Goal: Information Seeking & Learning: Learn about a topic

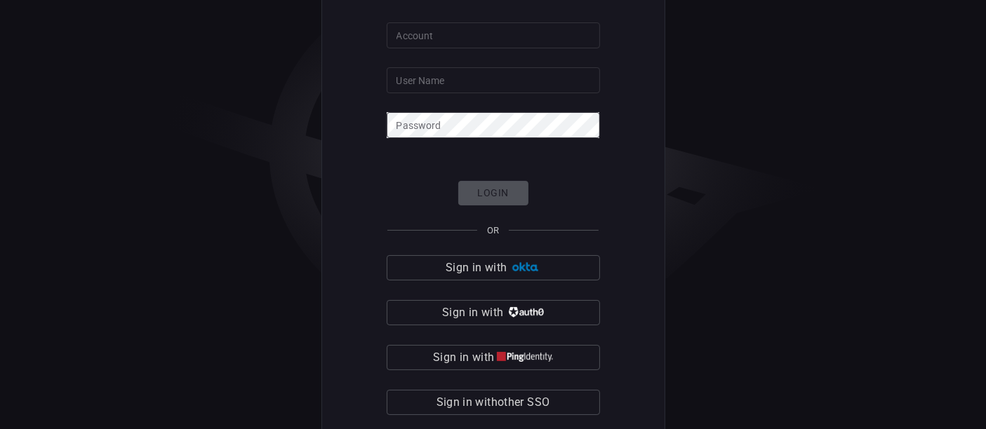
scroll to position [46, 0]
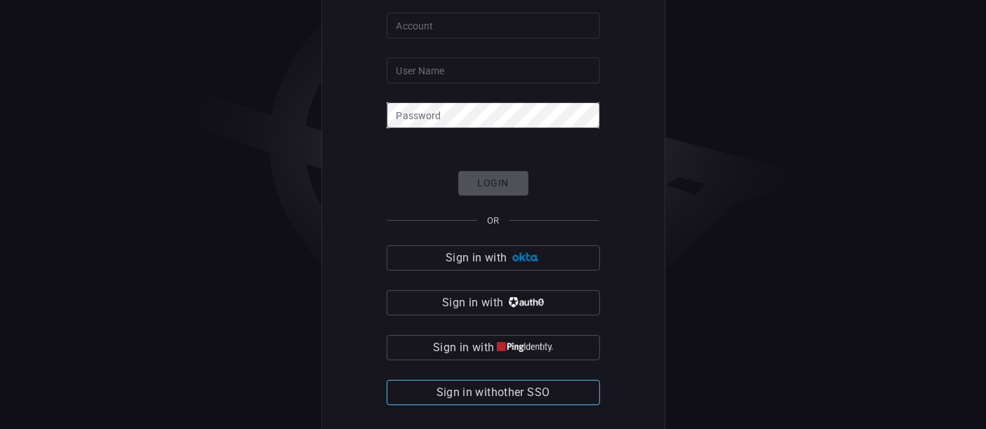
click at [529, 387] on span "Sign in with other SSO" at bounding box center [493, 393] width 114 height 20
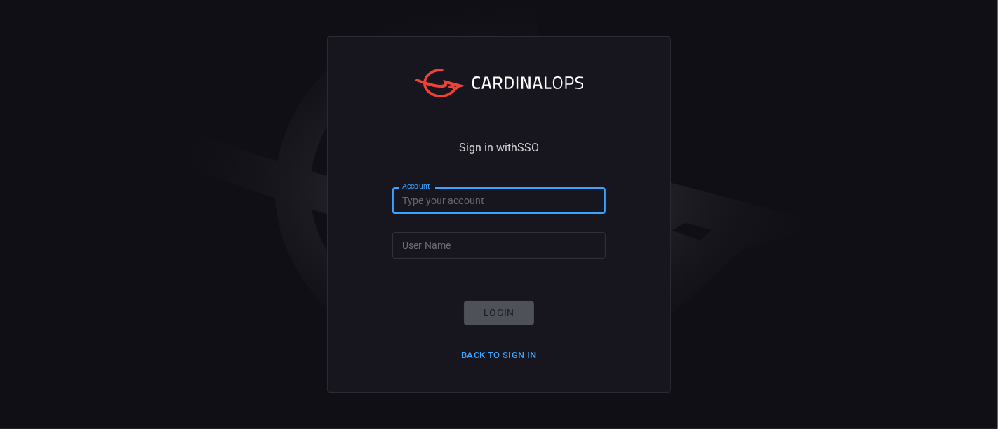
click at [522, 213] on input "Account" at bounding box center [498, 200] width 213 height 26
type input "[PERSON_NAME][EMAIL_ADDRESS][DOMAIN_NAME]"
type input "santander-global"
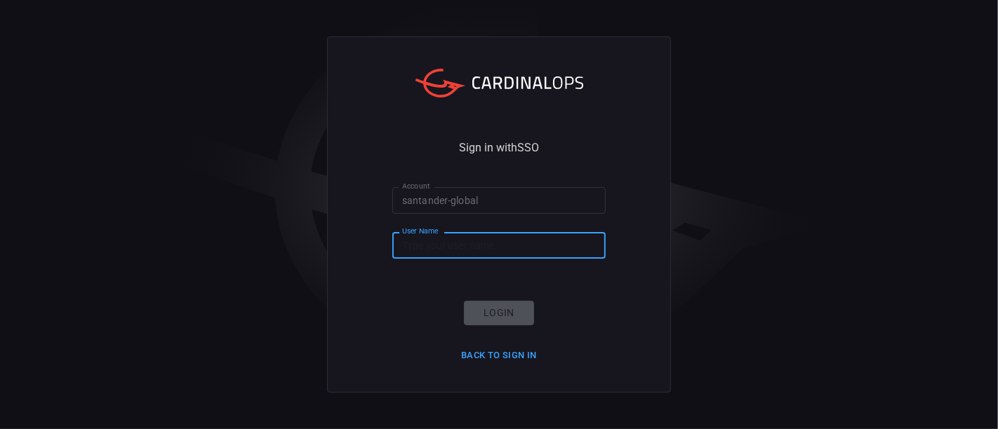
paste input "[PERSON_NAME][EMAIL_ADDRESS][DOMAIN_NAME]"
type input "[PERSON_NAME][EMAIL_ADDRESS][DOMAIN_NAME]"
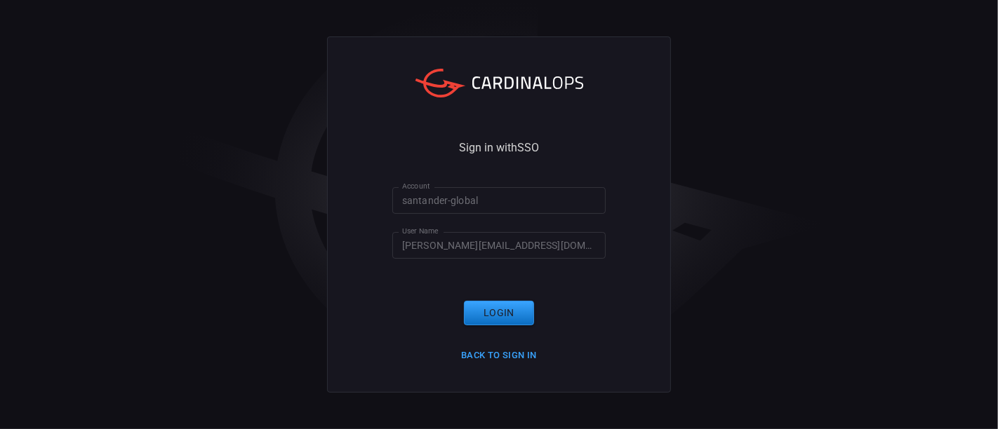
click at [733, 294] on div "Sign in with SSO Account santander-global Account User Name nichols.jasper@grup…" at bounding box center [499, 214] width 998 height 429
click at [548, 246] on input "[PERSON_NAME][EMAIL_ADDRESS][DOMAIN_NAME]" at bounding box center [498, 245] width 213 height 26
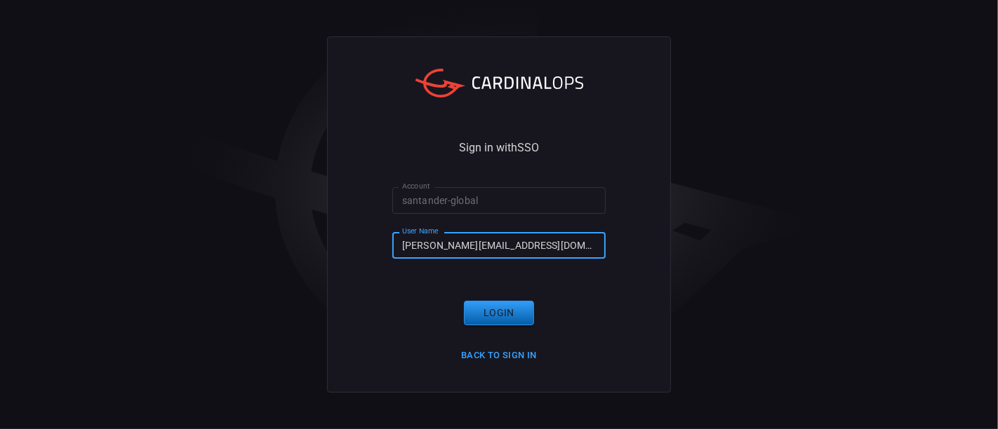
click at [533, 311] on div "Login Back to Sign in" at bounding box center [498, 333] width 93 height 65
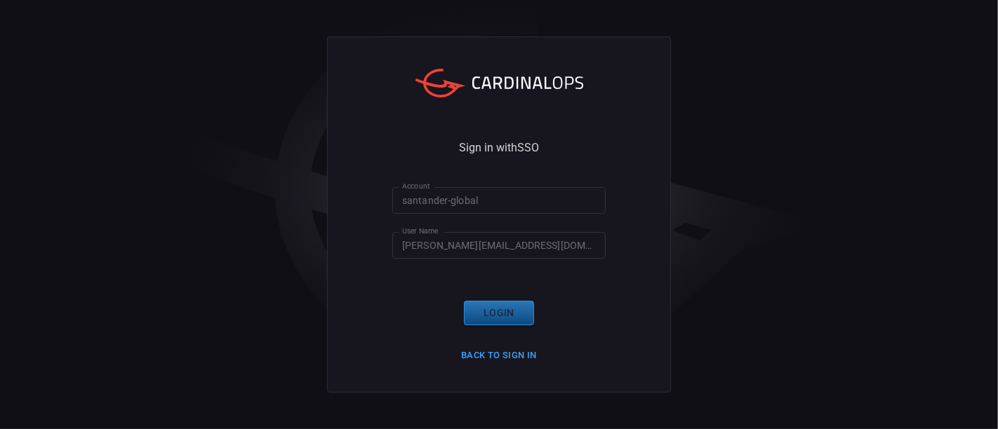
click at [514, 317] on button "Login" at bounding box center [499, 313] width 70 height 25
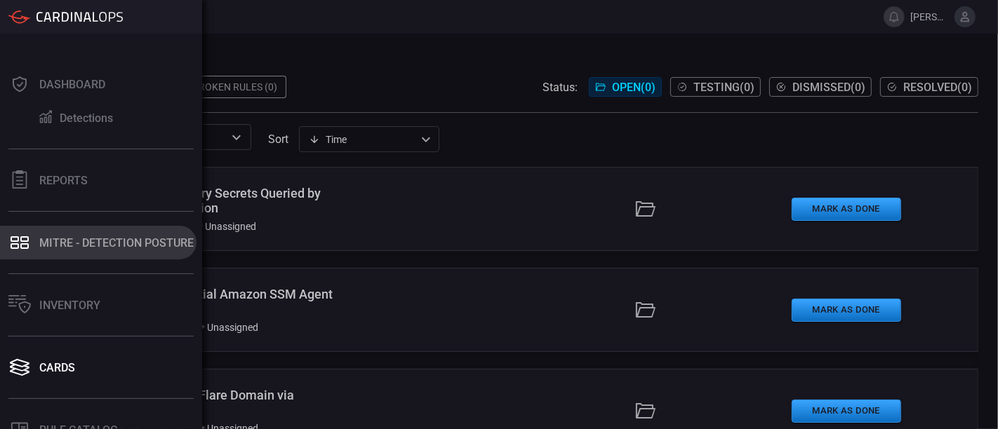
click at [78, 233] on button "MITRE - Detection Posture" at bounding box center [98, 243] width 196 height 34
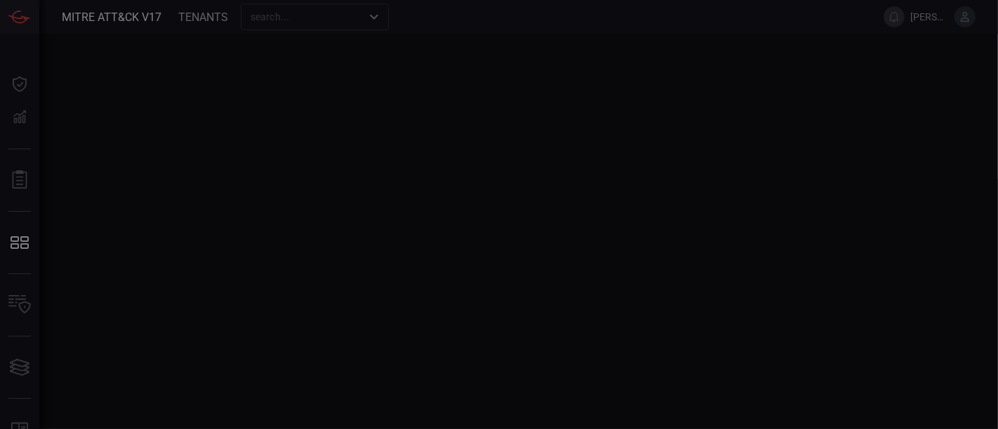
type button "/mitremap"
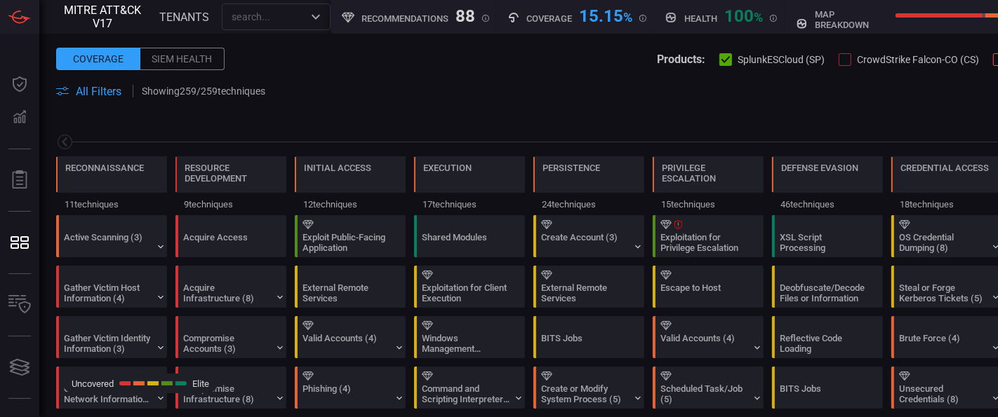
scroll to position [0, 184]
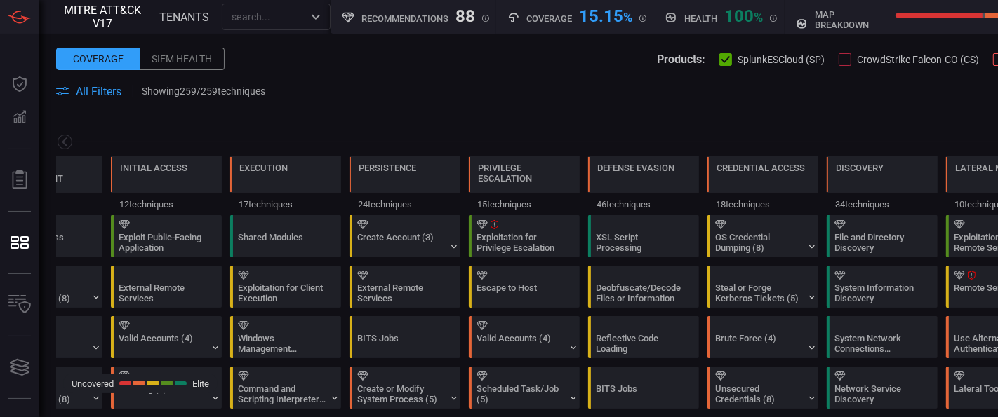
click at [62, 94] on icon at bounding box center [62, 91] width 13 height 8
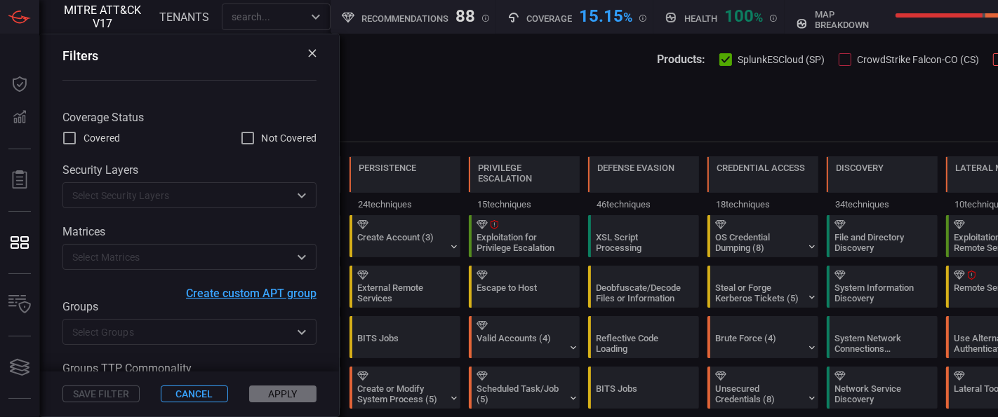
scroll to position [60, 0]
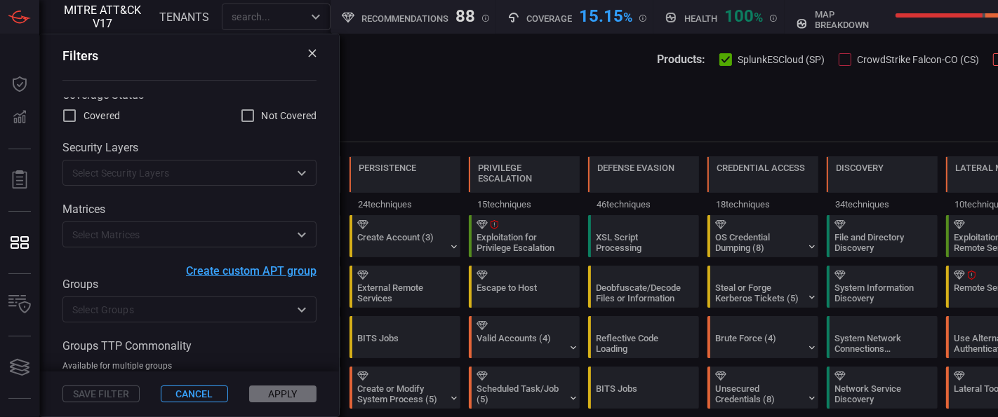
click at [152, 312] on input "text" at bounding box center [178, 310] width 222 height 18
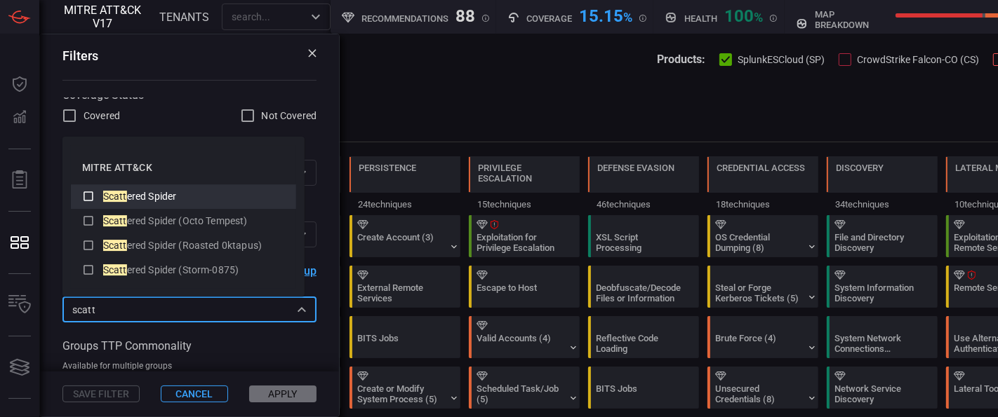
click at [90, 192] on icon at bounding box center [88, 197] width 10 height 10
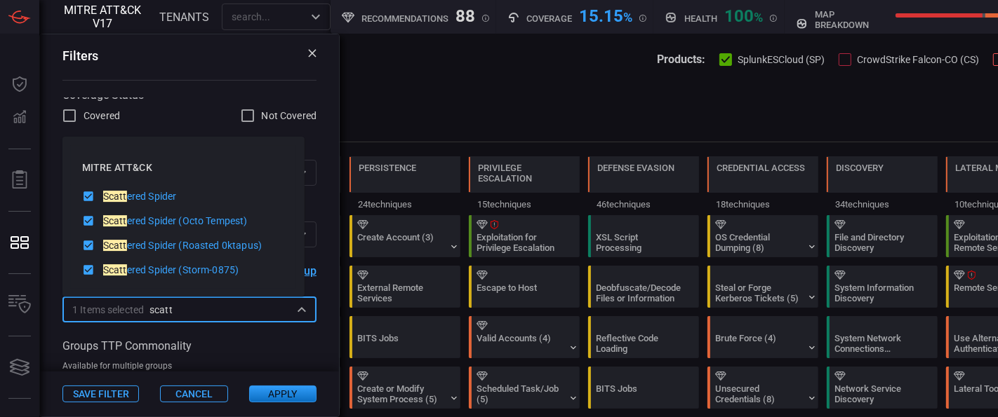
type input "scatt"
click at [260, 387] on button "Apply" at bounding box center [282, 394] width 67 height 17
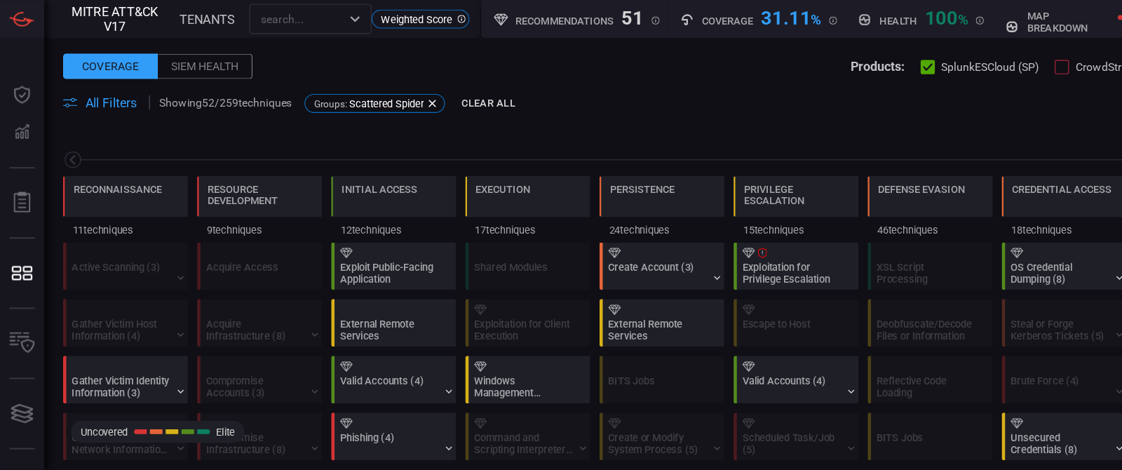
scroll to position [0, 184]
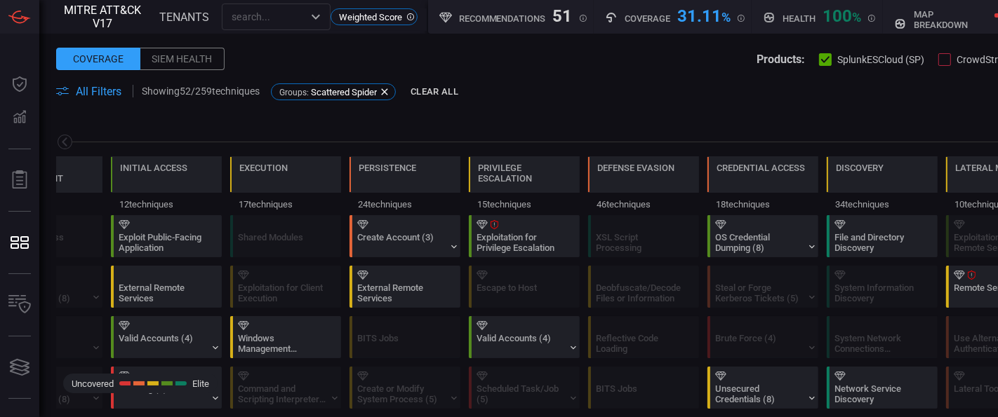
click at [448, 15] on icon at bounding box center [445, 17] width 13 height 13
click at [579, 17] on div "Recommendations 51 New rule suggestions" at bounding box center [512, 15] width 147 height 18
click at [582, 15] on icon at bounding box center [582, 18] width 7 height 7
click at [567, 16] on div "51" at bounding box center [563, 14] width 20 height 17
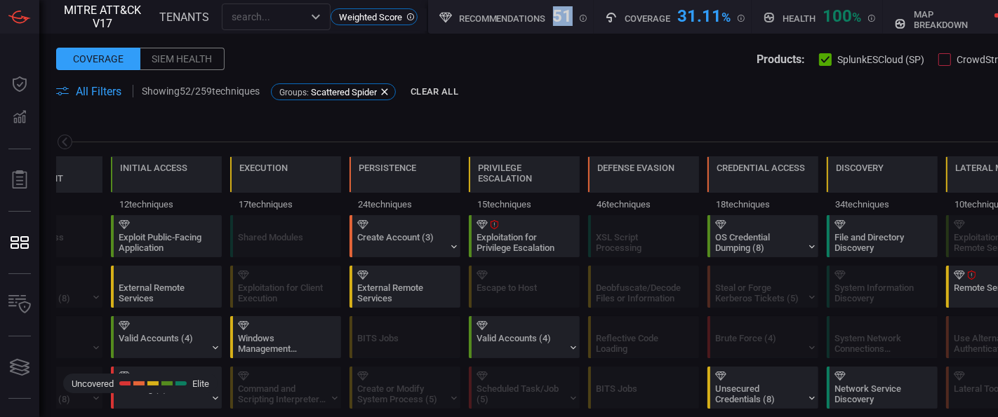
click at [567, 16] on div "51" at bounding box center [563, 14] width 20 height 17
click at [560, 17] on div "51" at bounding box center [563, 14] width 20 height 17
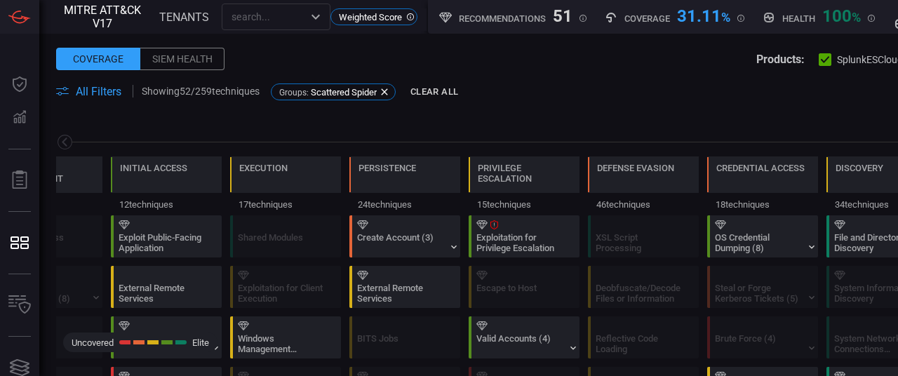
click at [256, 20] on input "text" at bounding box center [264, 17] width 77 height 18
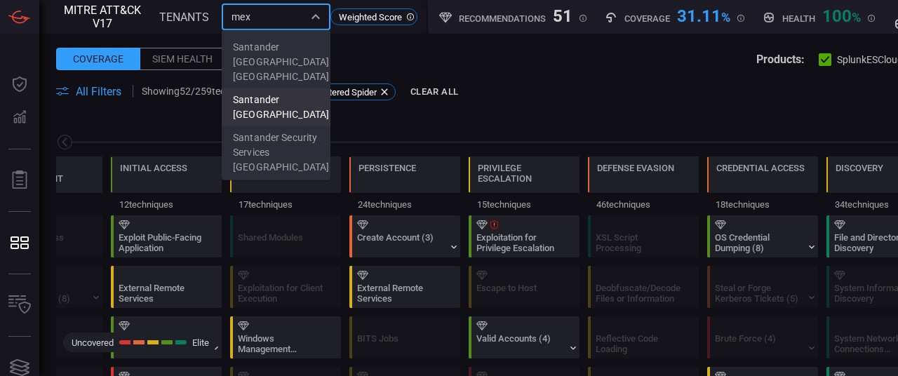
click at [262, 99] on li "Santander [GEOGRAPHIC_DATA]" at bounding box center [276, 107] width 109 height 38
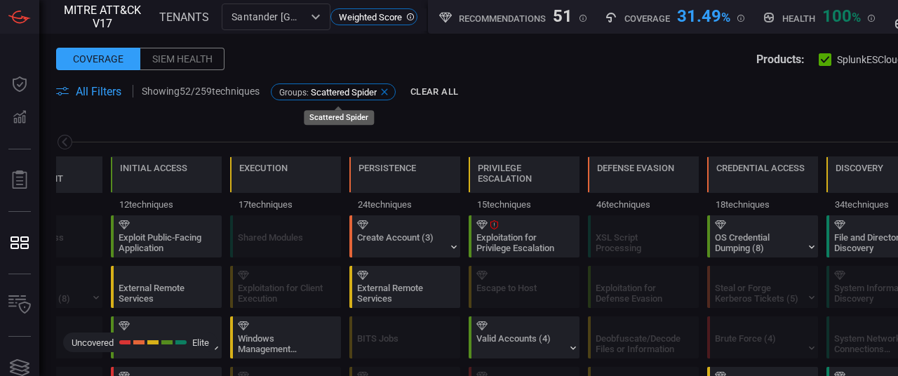
click at [390, 90] on icon at bounding box center [384, 91] width 11 height 11
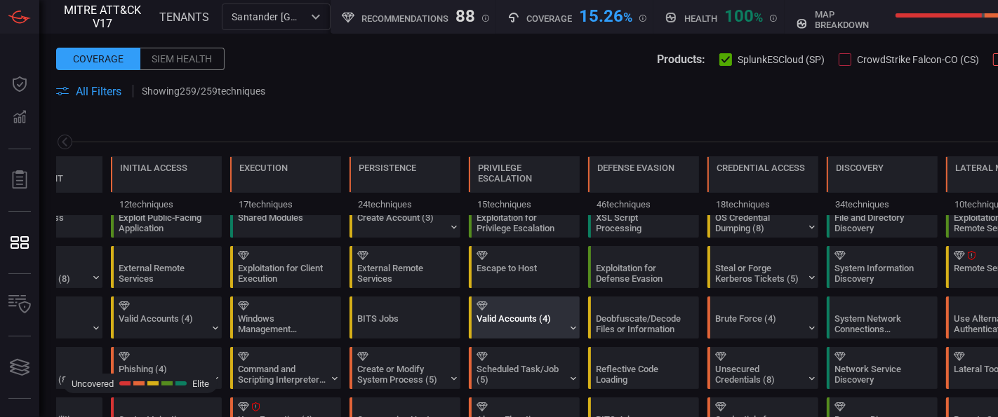
scroll to position [0, 0]
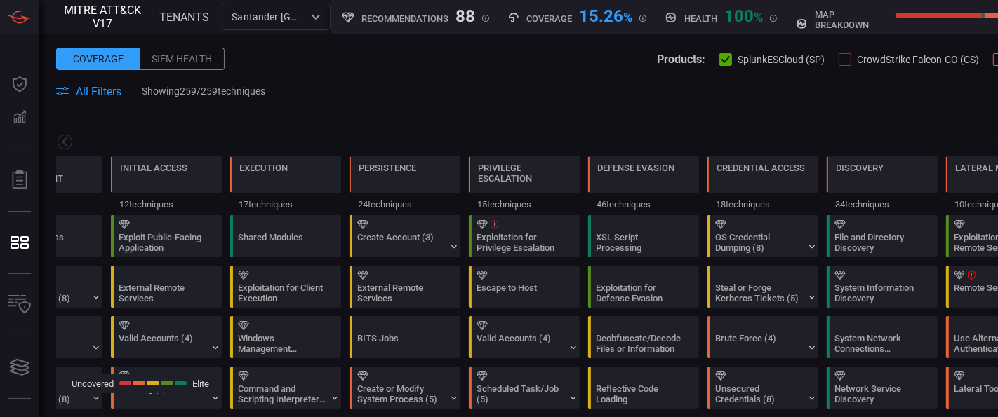
drag, startPoint x: 771, startPoint y: 15, endPoint x: 603, endPoint y: 89, distance: 183.1
click at [603, 89] on span at bounding box center [748, 91] width 944 height 17
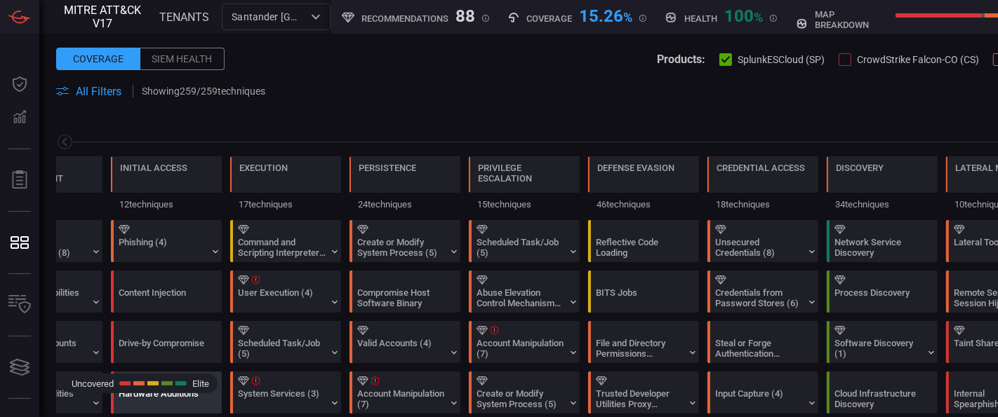
scroll to position [234, 0]
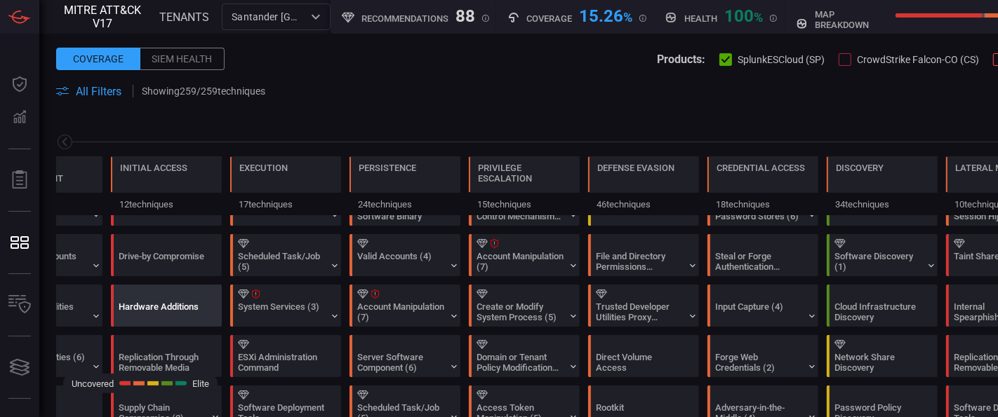
click at [189, 302] on div "Hardware Additions" at bounding box center [163, 312] width 88 height 21
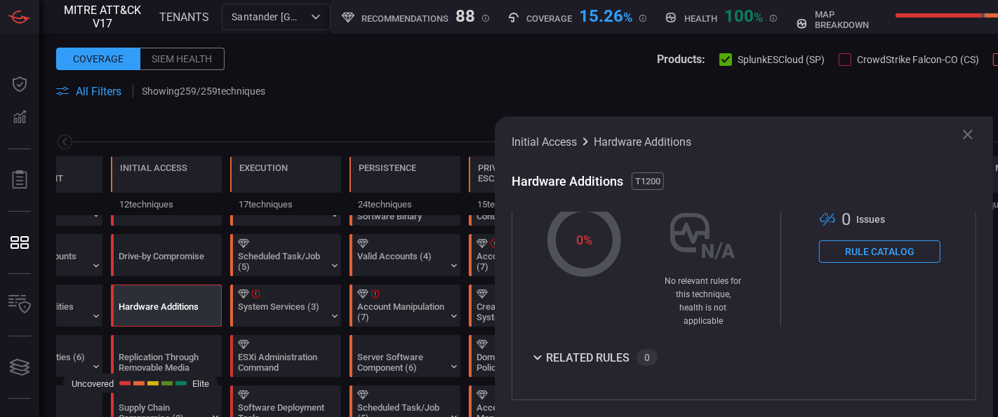
scroll to position [0, 242]
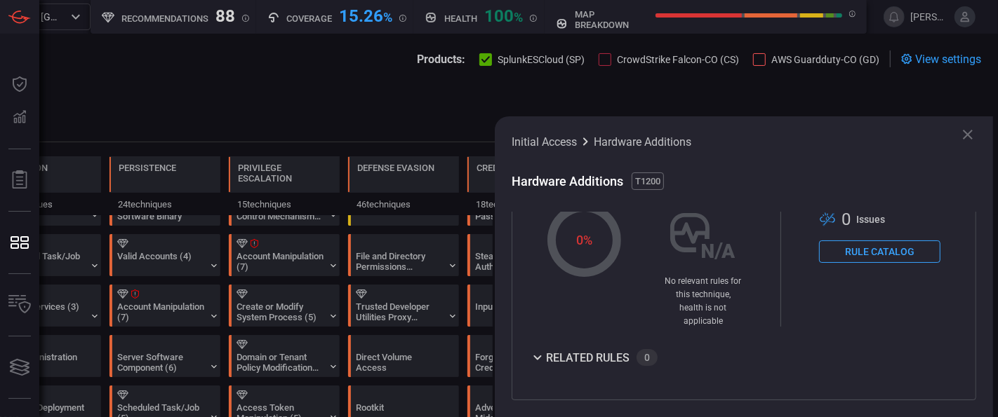
click at [964, 135] on icon at bounding box center [967, 134] width 17 height 17
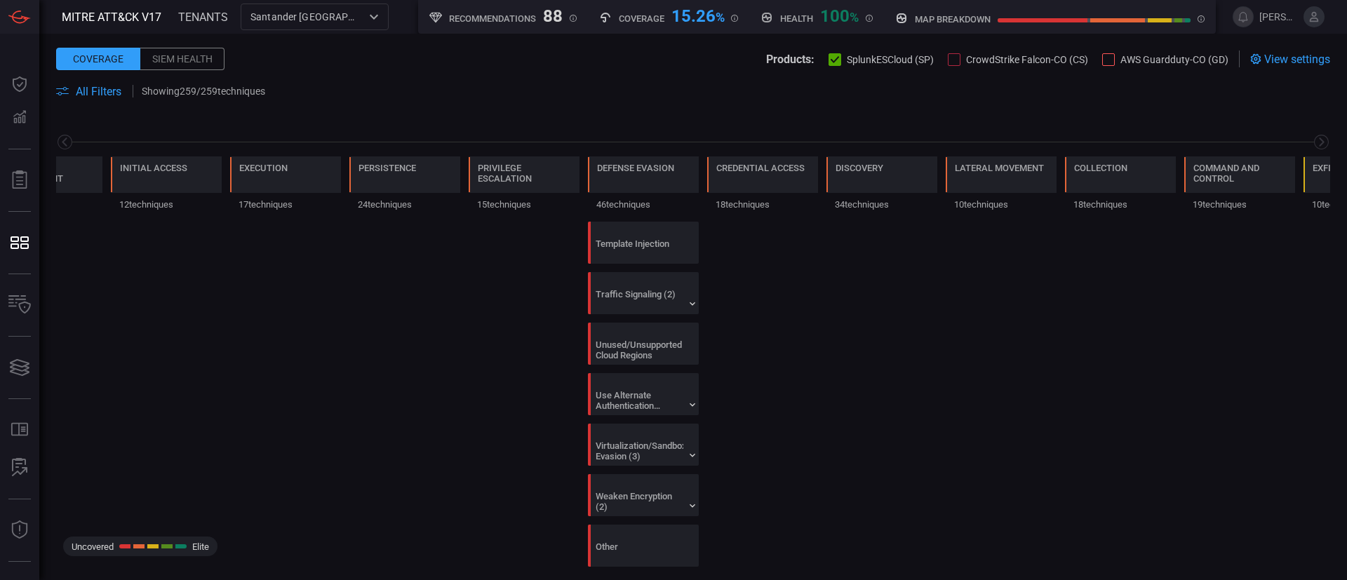
scroll to position [1987, 0]
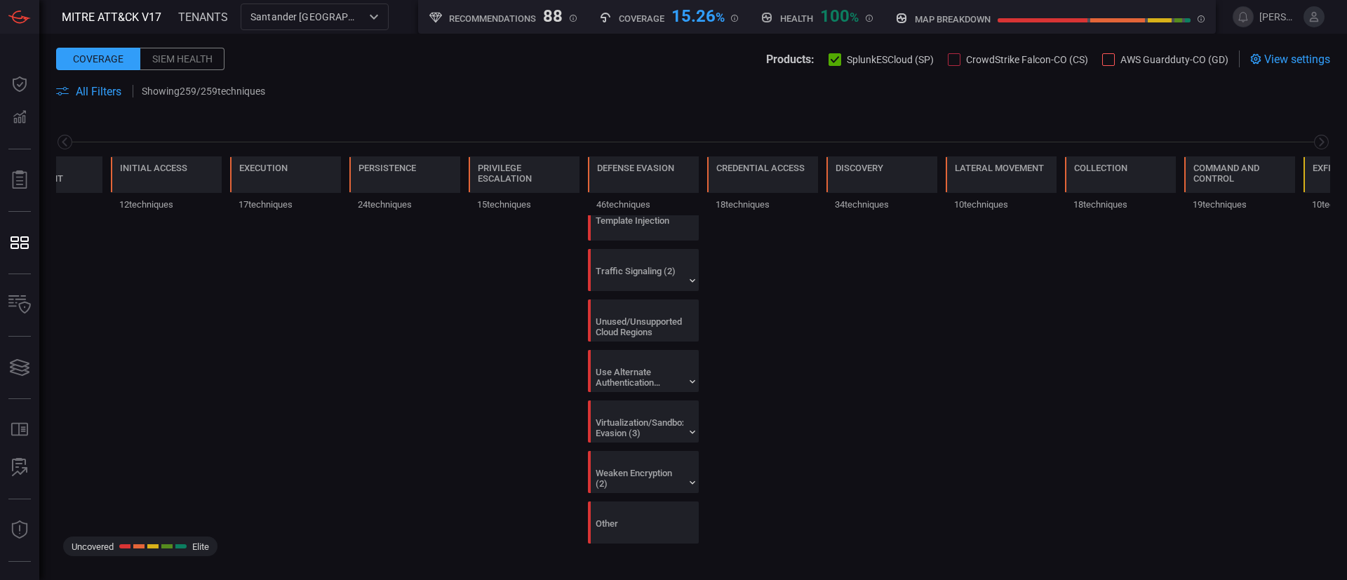
drag, startPoint x: 1236, startPoint y: 421, endPoint x: 1342, endPoint y: 255, distance: 196.5
click at [997, 257] on main "Coverage Siem Health Products: SplunkESCloud (SP) CrowdStrike Falcon-CO (CS) AW…" at bounding box center [673, 307] width 1347 height 546
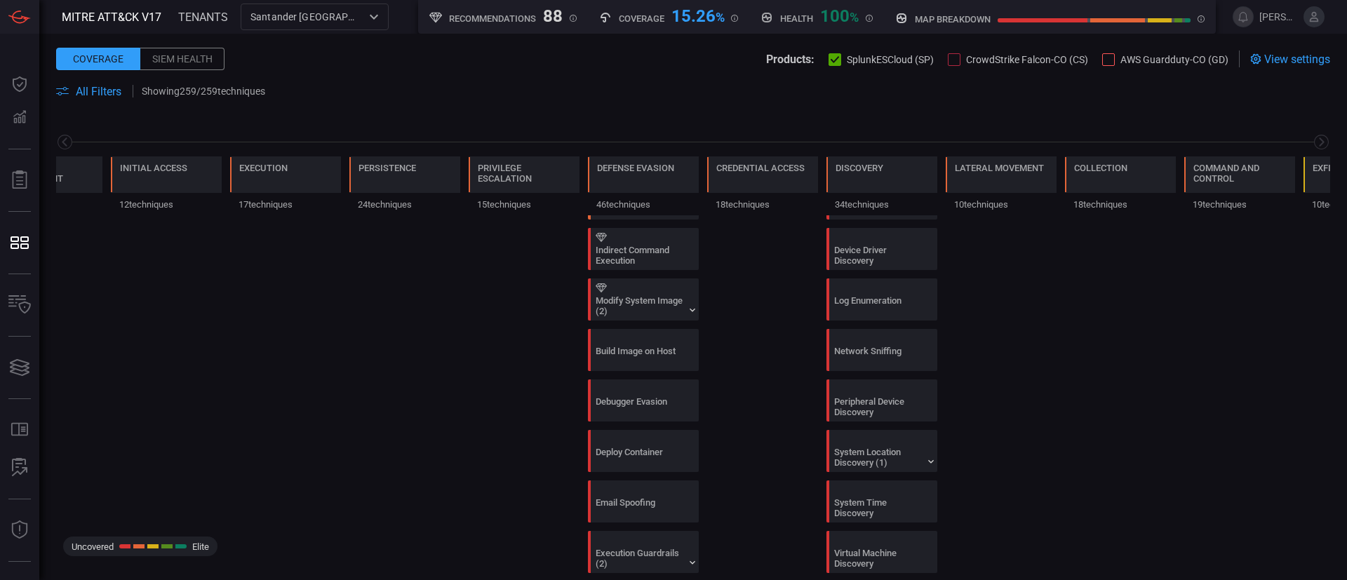
scroll to position [514, 0]
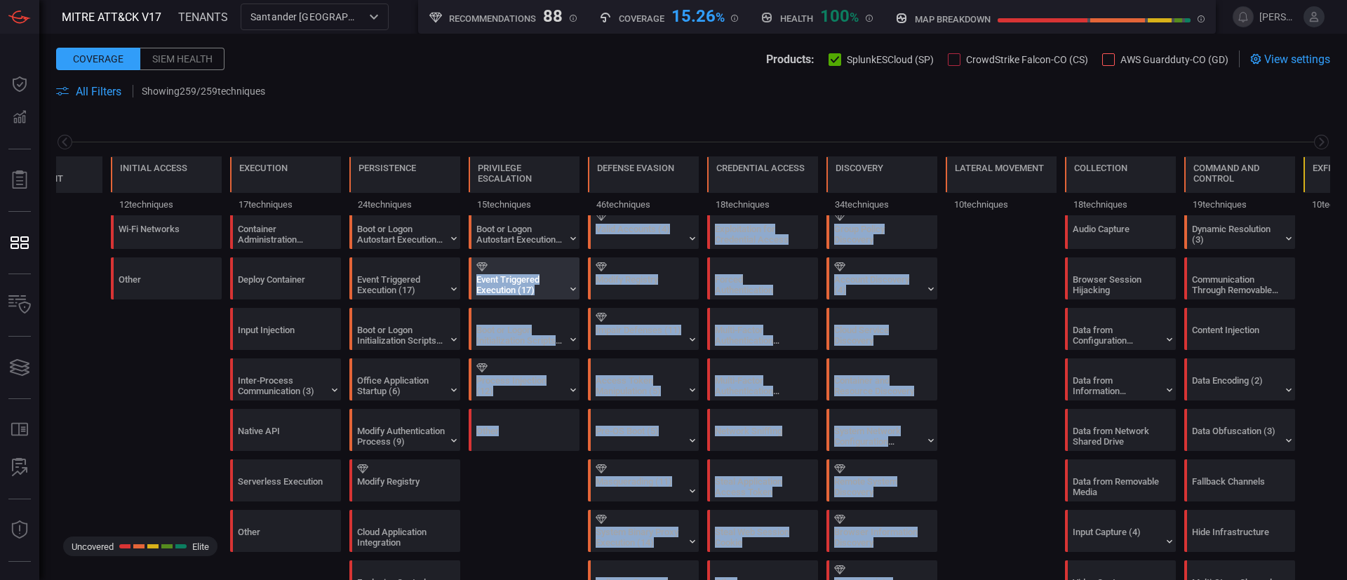
drag, startPoint x: 1003, startPoint y: 289, endPoint x: 556, endPoint y: 263, distance: 447.6
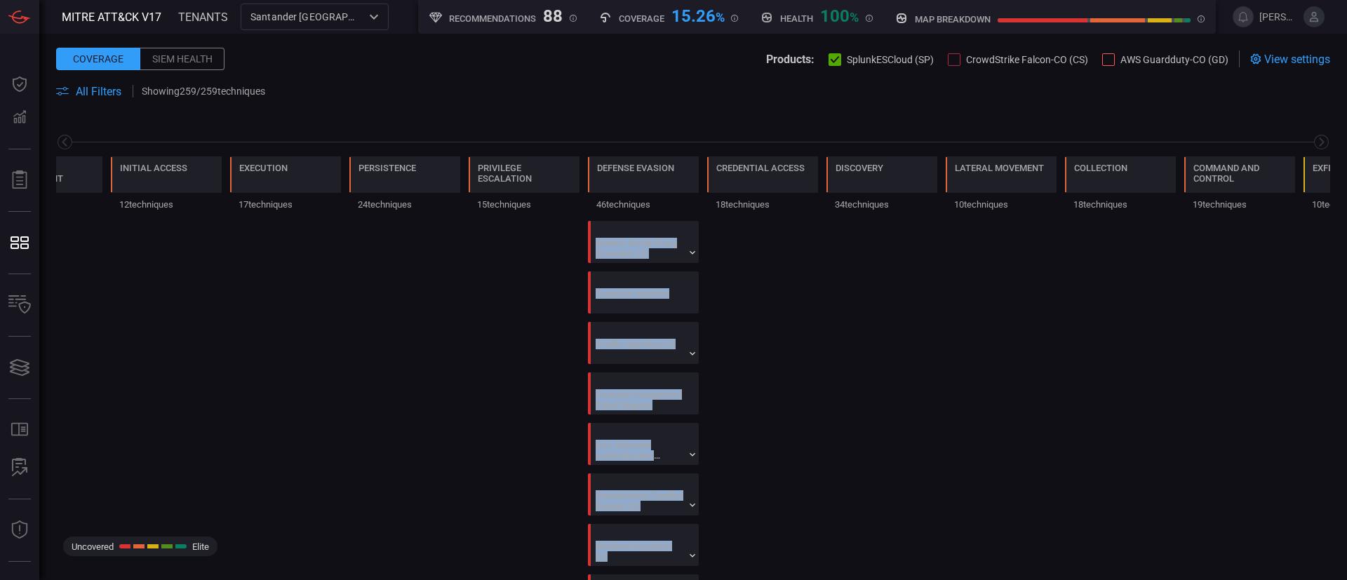
scroll to position [1987, 0]
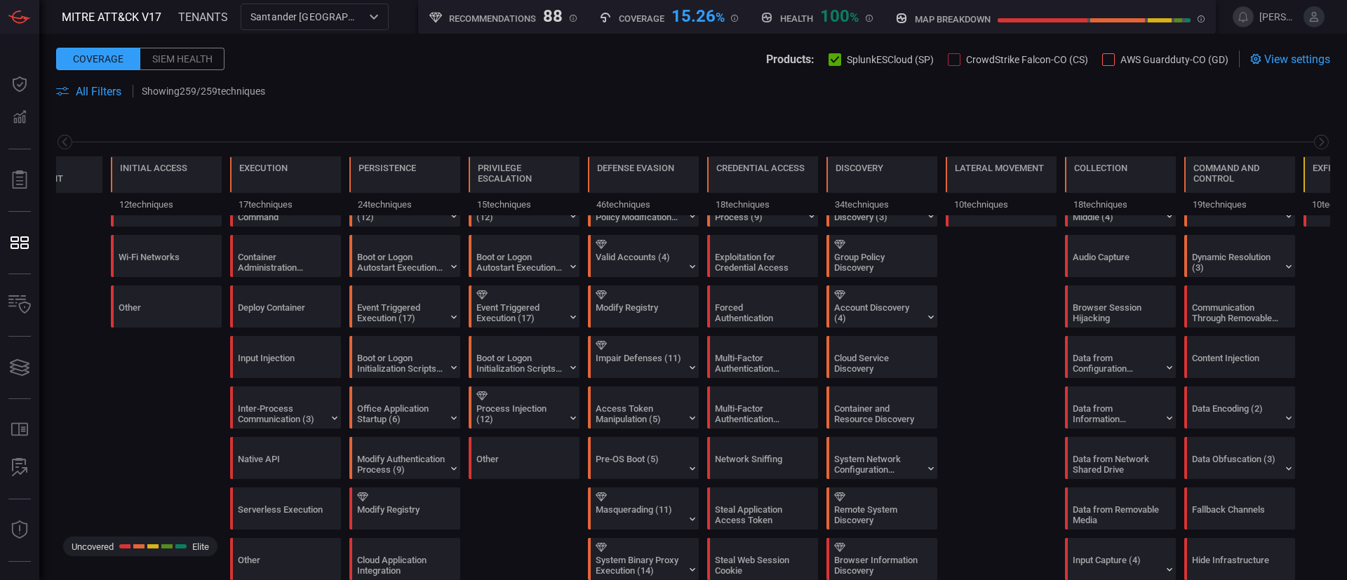
scroll to position [0, 0]
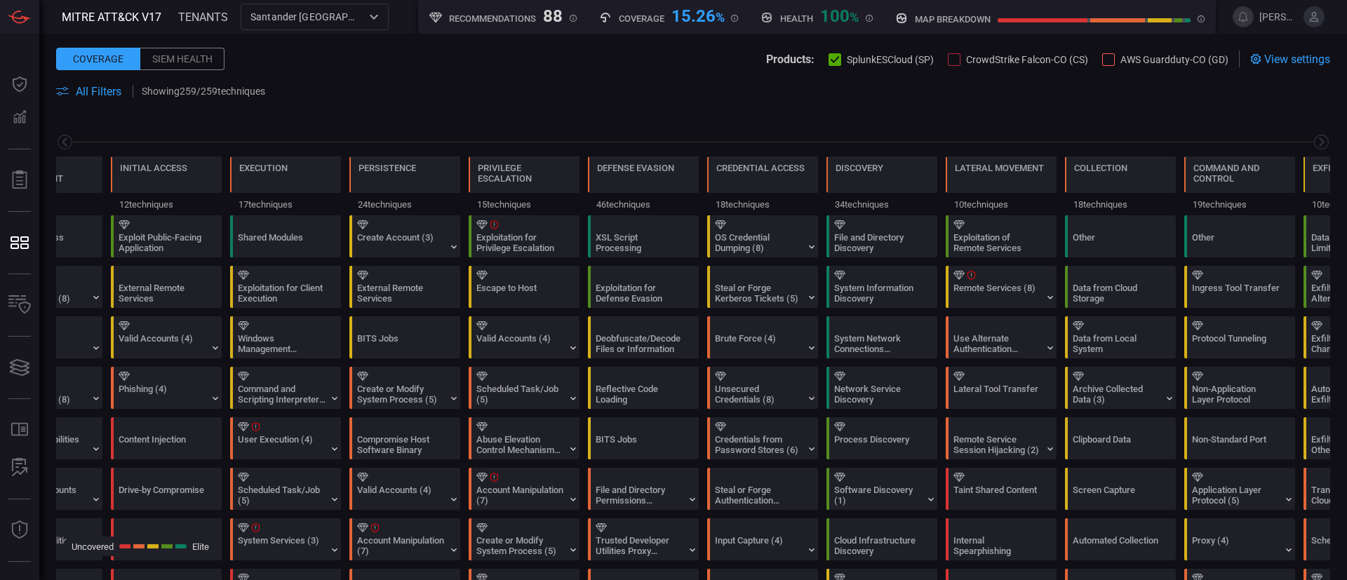
drag, startPoint x: 1165, startPoint y: 139, endPoint x: 972, endPoint y: 140, distance: 193.6
click at [972, 140] on div at bounding box center [693, 142] width 1274 height 18
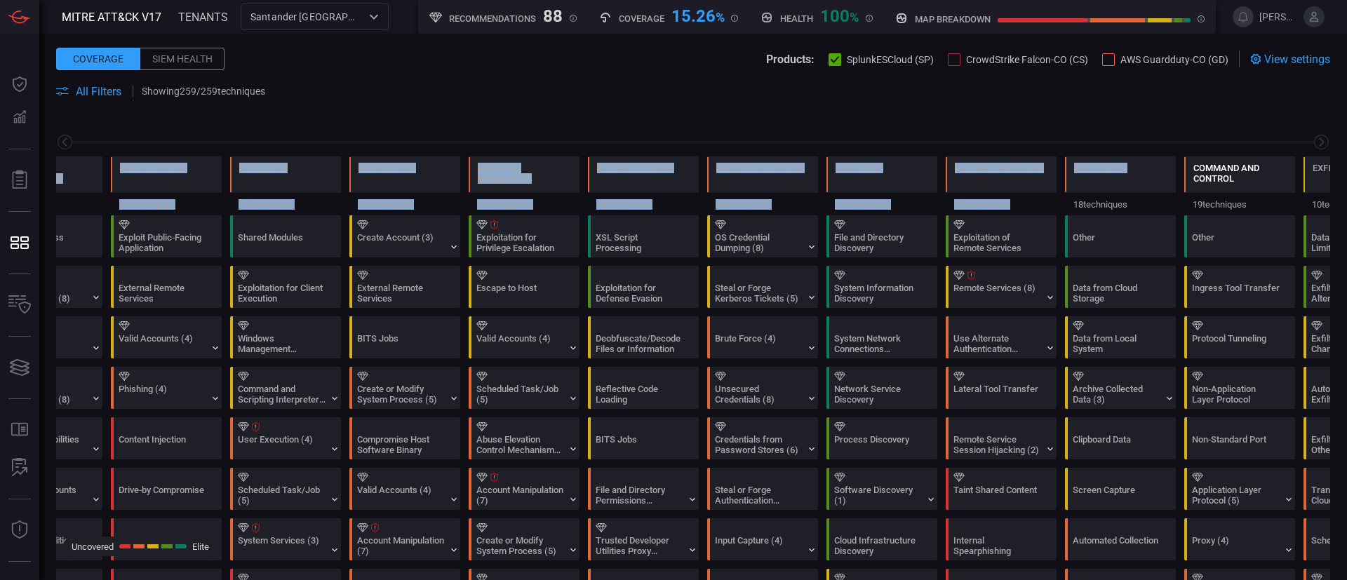
drag, startPoint x: 244, startPoint y: 145, endPoint x: 1221, endPoint y: 156, distance: 977.3
click at [997, 159] on div "Reconnaissance 11 techniques Resource Development 9 techniques Initial Access 1…" at bounding box center [693, 165] width 1308 height 99
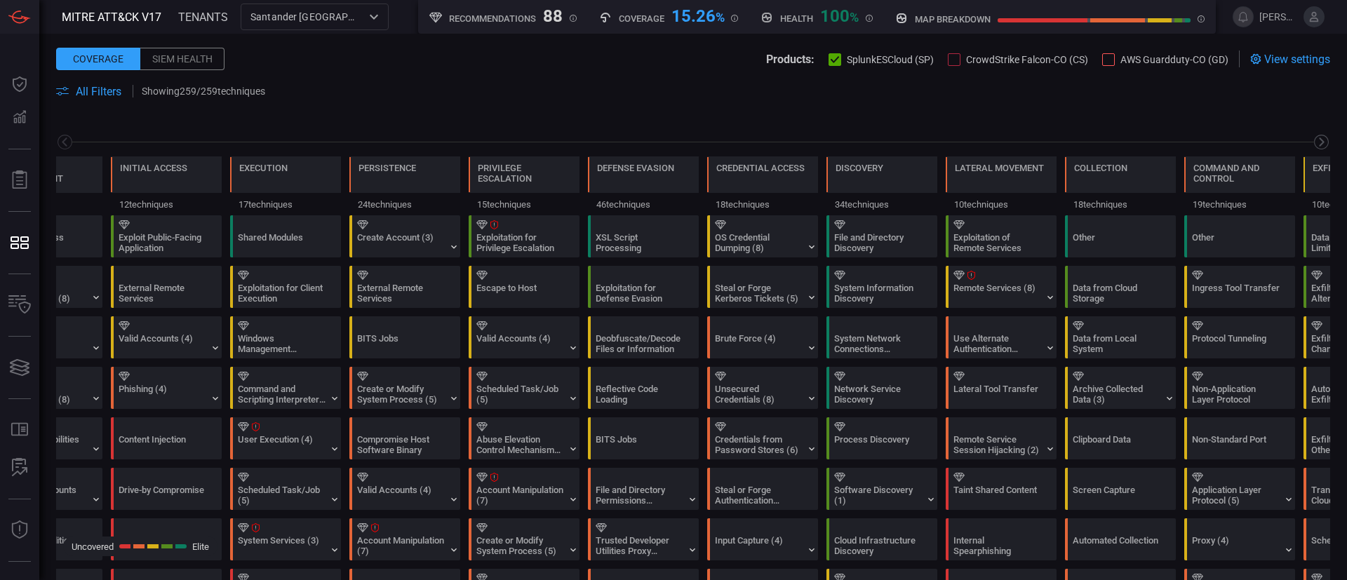
click at [997, 135] on icon at bounding box center [1322, 142] width 18 height 18
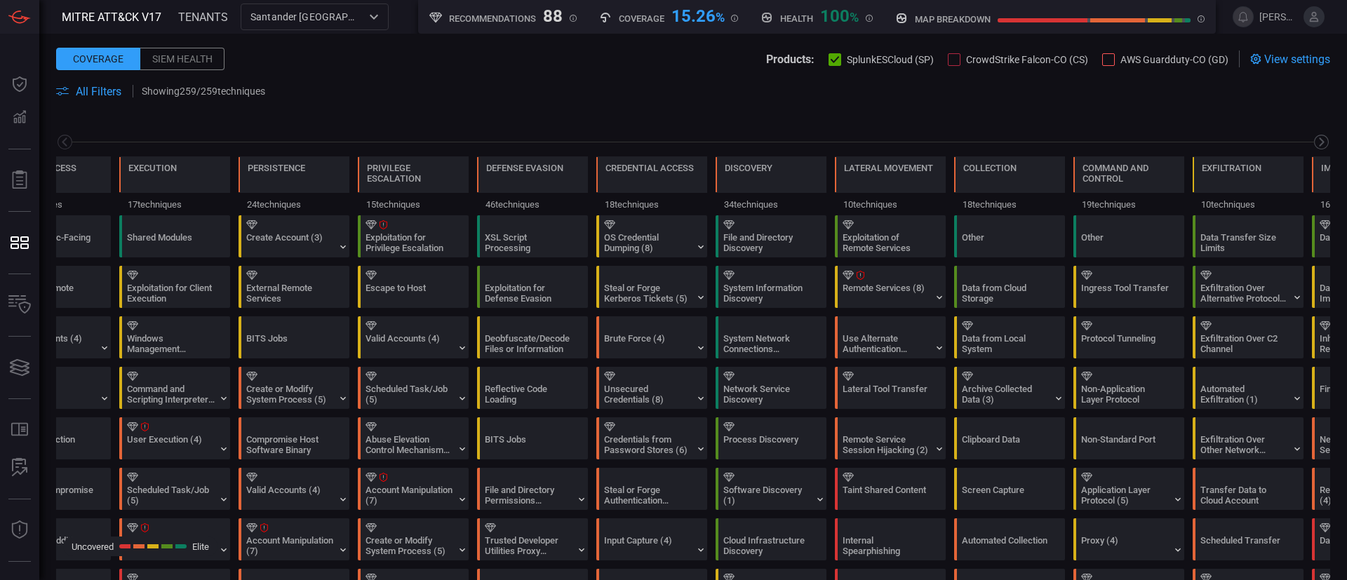
click at [997, 134] on icon at bounding box center [1322, 142] width 18 height 18
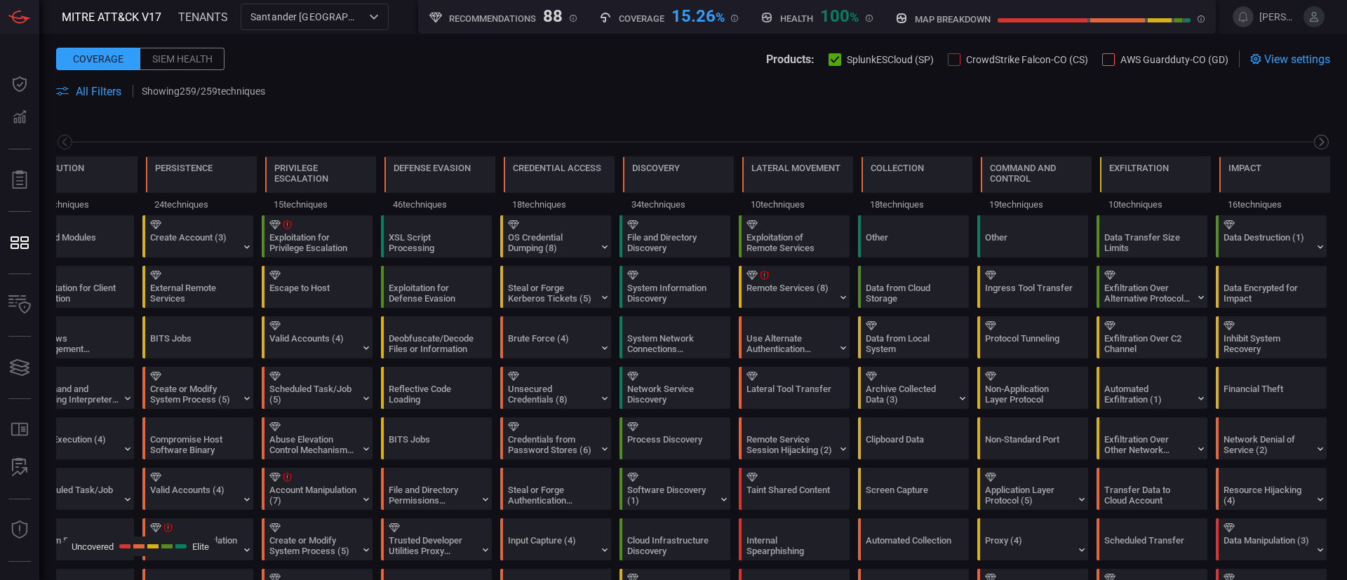
click at [997, 134] on icon at bounding box center [1322, 142] width 18 height 18
click at [997, 394] on div "Financial Theft" at bounding box center [1267, 394] width 88 height 21
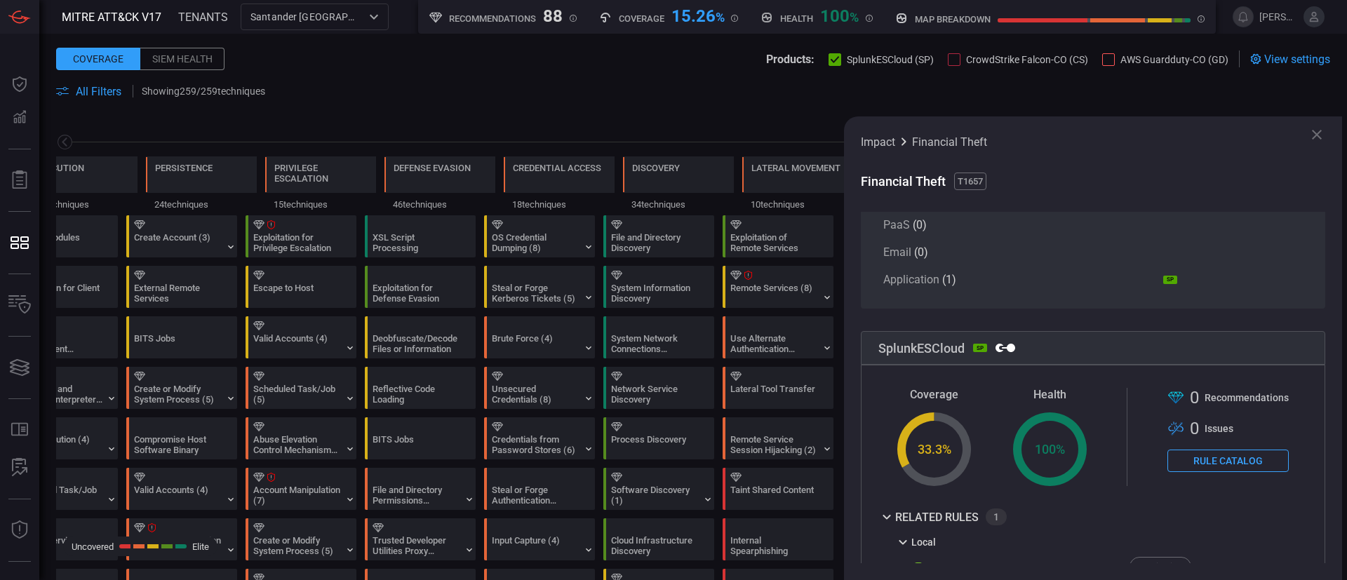
scroll to position [172, 0]
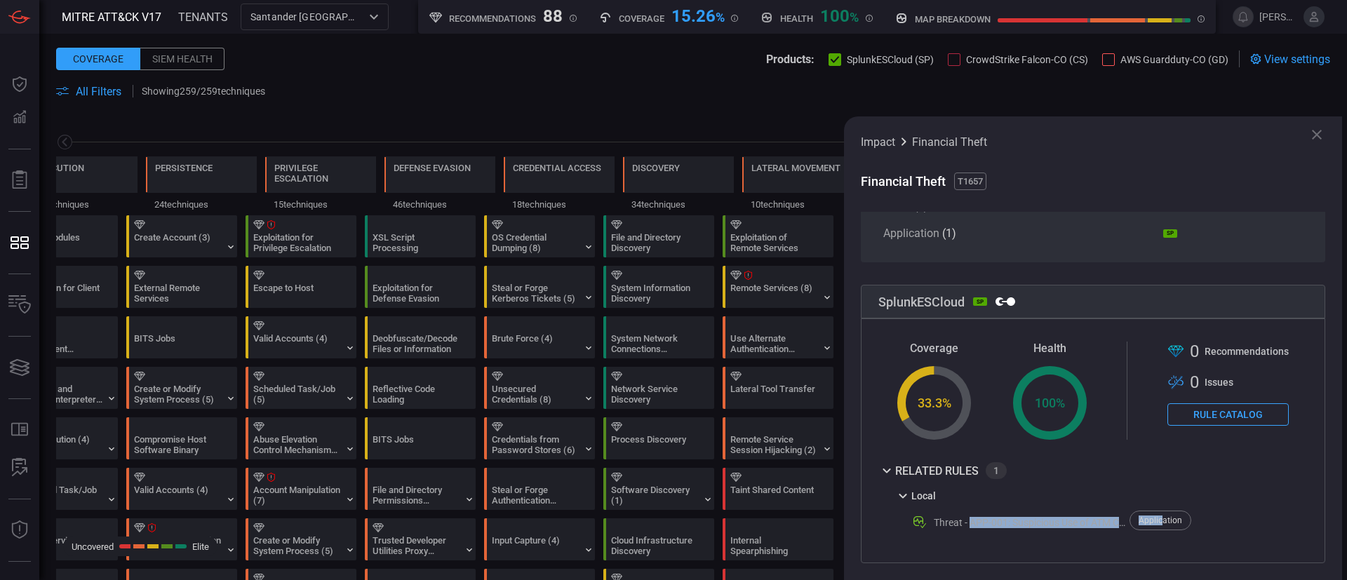
drag, startPoint x: 971, startPoint y: 506, endPoint x: 1162, endPoint y: 514, distance: 191.6
click at [997, 429] on div "Local Threat - APP-001: Suspicious Use of ATM Cash Dispenser - Rule Application" at bounding box center [1042, 511] width 297 height 43
click at [948, 140] on span "Financial Theft" at bounding box center [949, 141] width 75 height 13
click at [948, 137] on span "Financial Theft" at bounding box center [949, 141] width 75 height 13
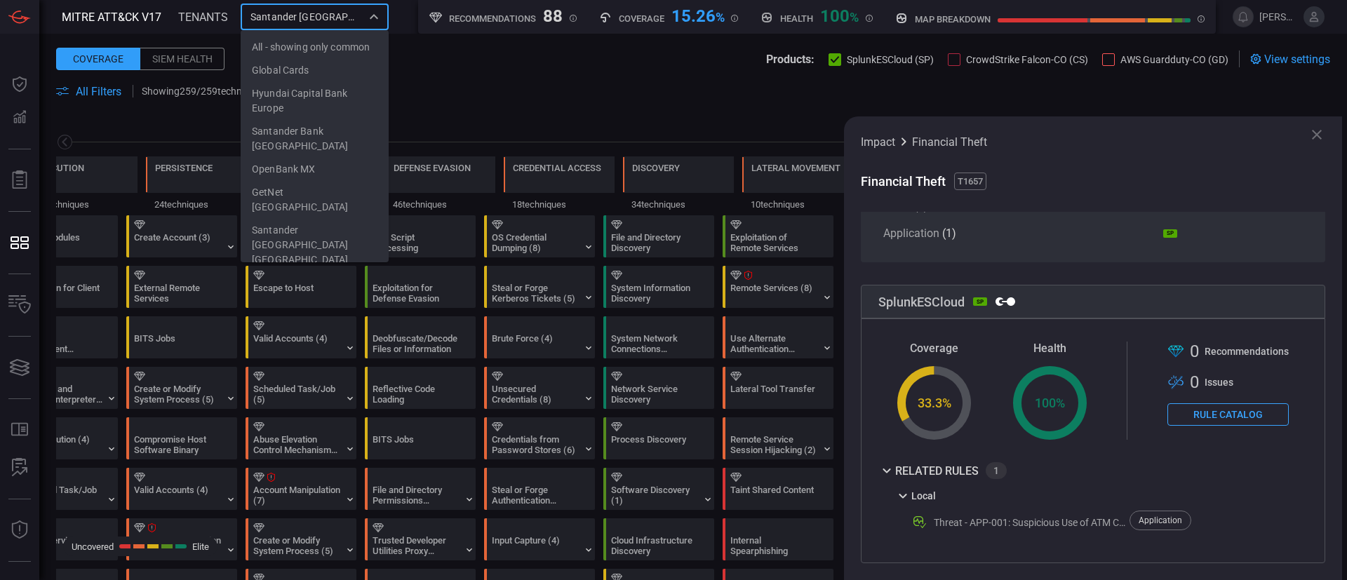
click at [349, 18] on input "Santander [GEOGRAPHIC_DATA]" at bounding box center [303, 17] width 116 height 18
click at [344, 23] on input "Santander [GEOGRAPHIC_DATA]" at bounding box center [303, 17] width 116 height 18
click at [279, 228] on li "Santander [GEOGRAPHIC_DATA] [GEOGRAPHIC_DATA]" at bounding box center [315, 245] width 148 height 53
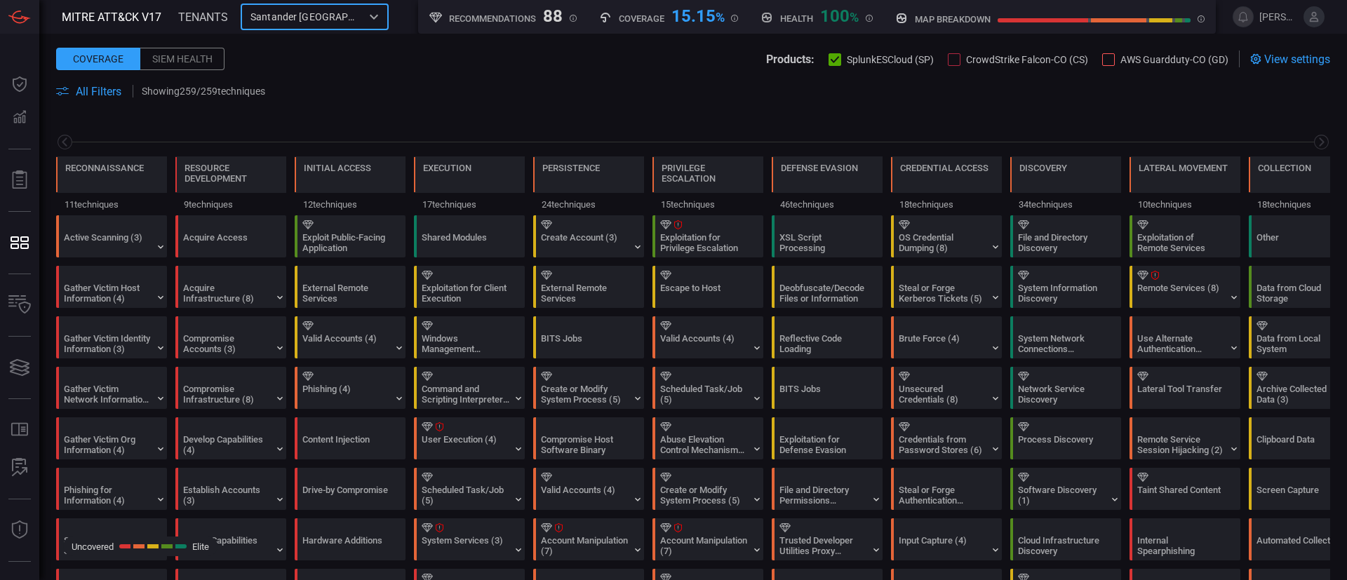
scroll to position [0, 184]
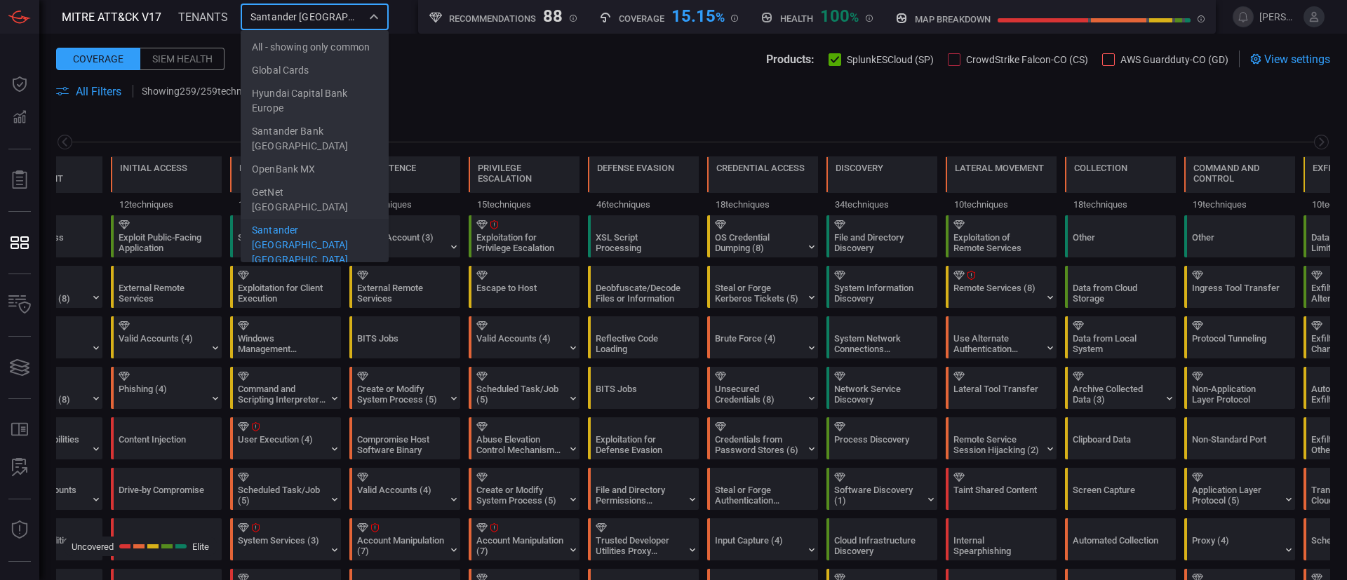
click at [335, 13] on input "Santander [GEOGRAPHIC_DATA] [GEOGRAPHIC_DATA]" at bounding box center [303, 17] width 116 height 18
click at [369, 12] on icon "Close" at bounding box center [373, 16] width 17 height 17
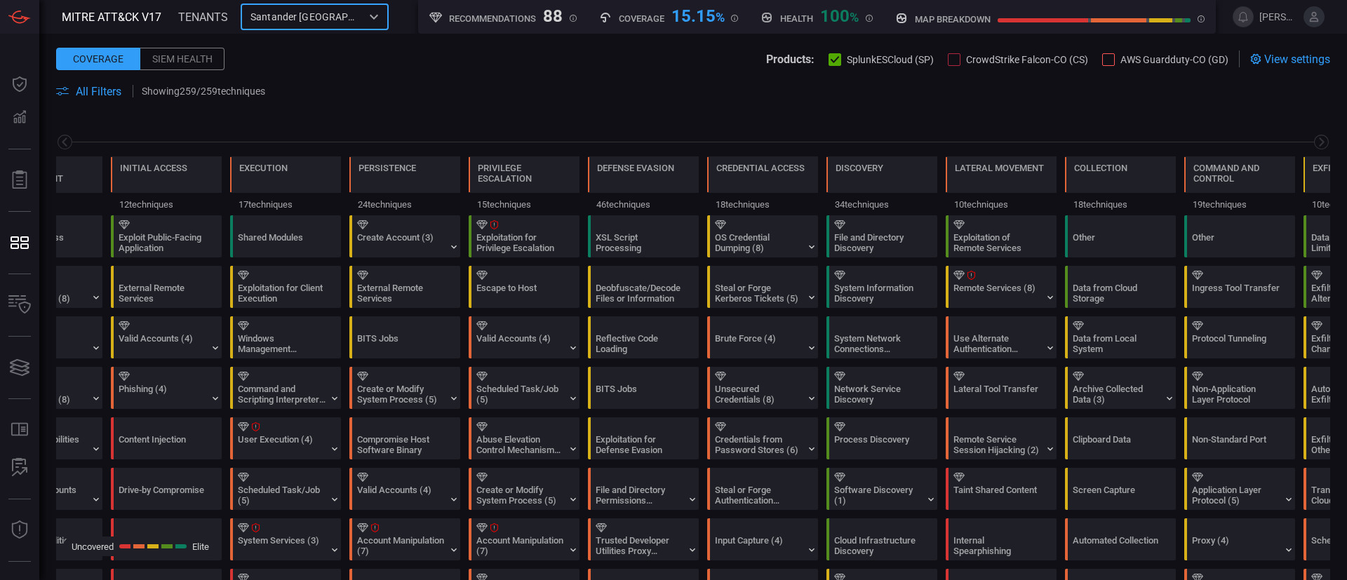
click at [370, 16] on icon "Open" at bounding box center [373, 16] width 17 height 17
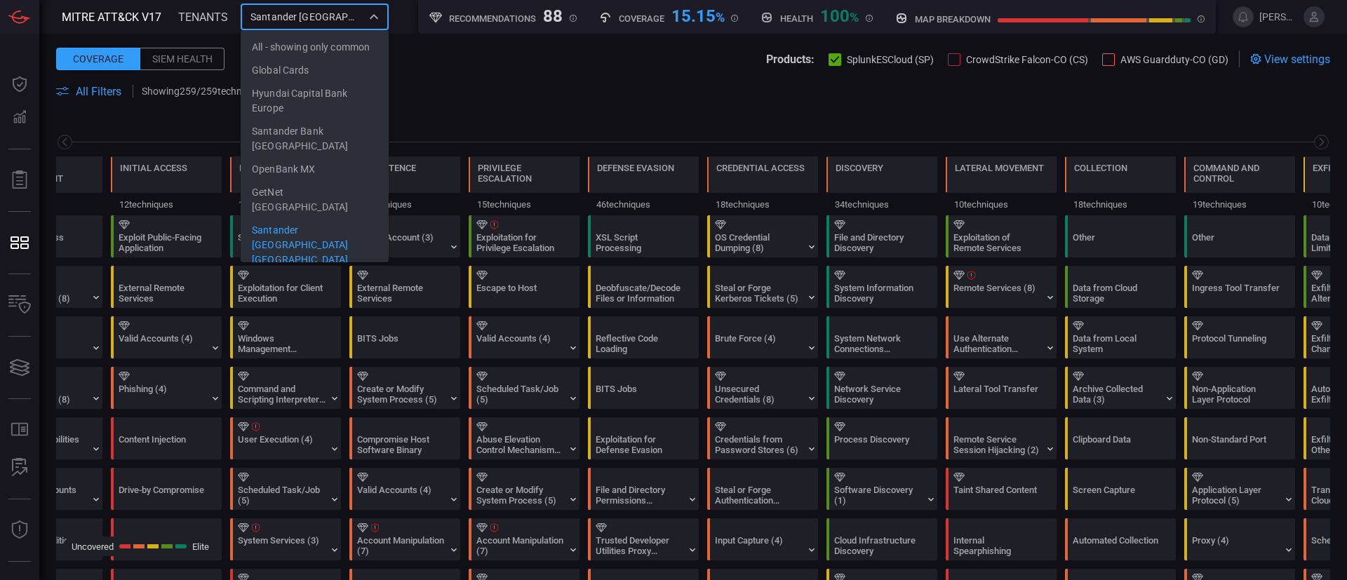
click at [522, 107] on span at bounding box center [693, 108] width 1274 height 17
click at [348, 18] on input "Santander [GEOGRAPHIC_DATA] [GEOGRAPHIC_DATA]" at bounding box center [303, 17] width 116 height 18
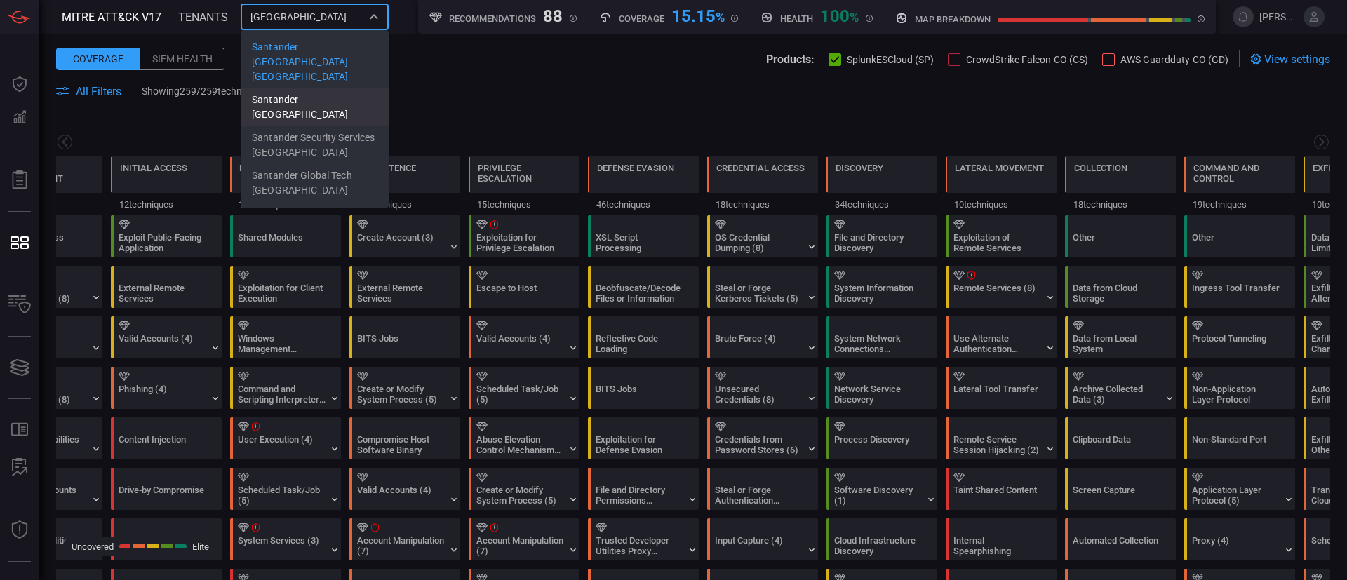
click at [323, 88] on li "Santander [GEOGRAPHIC_DATA]" at bounding box center [315, 107] width 148 height 38
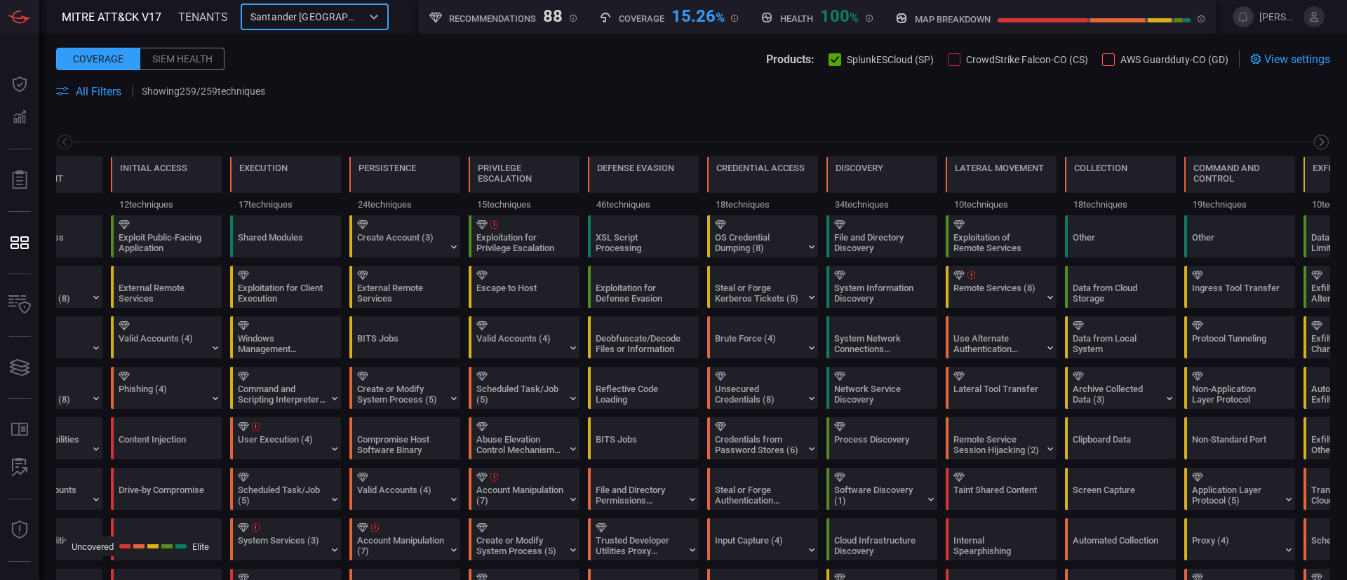
click at [997, 135] on icon at bounding box center [1322, 142] width 18 height 18
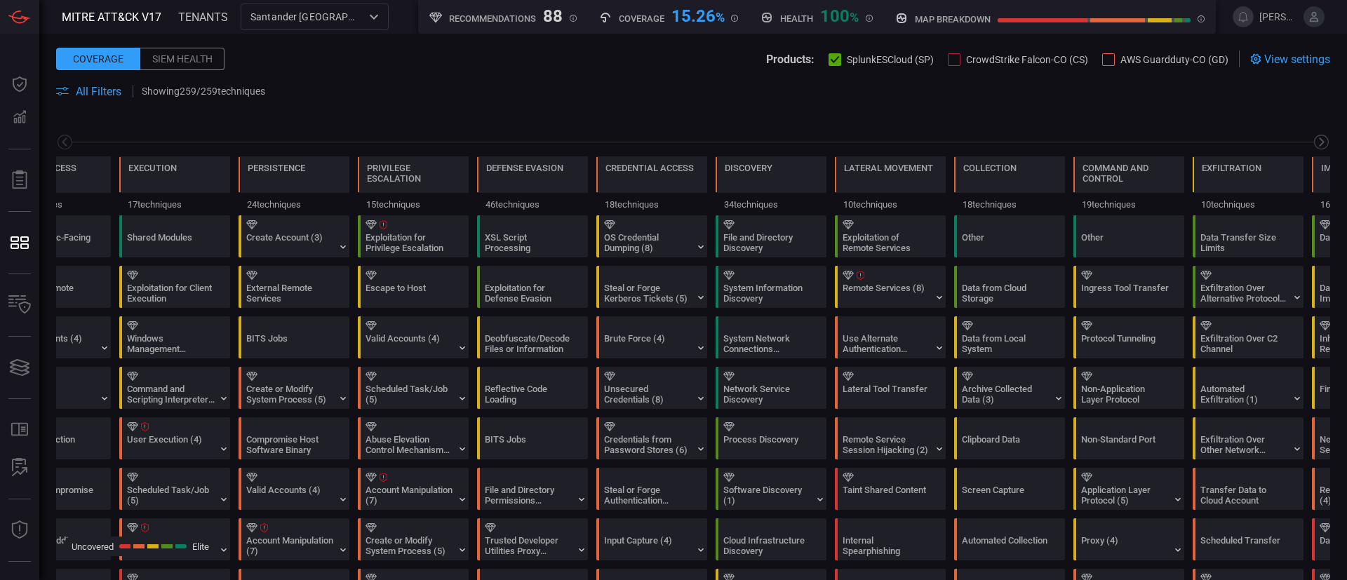
click at [997, 135] on icon at bounding box center [1322, 142] width 18 height 18
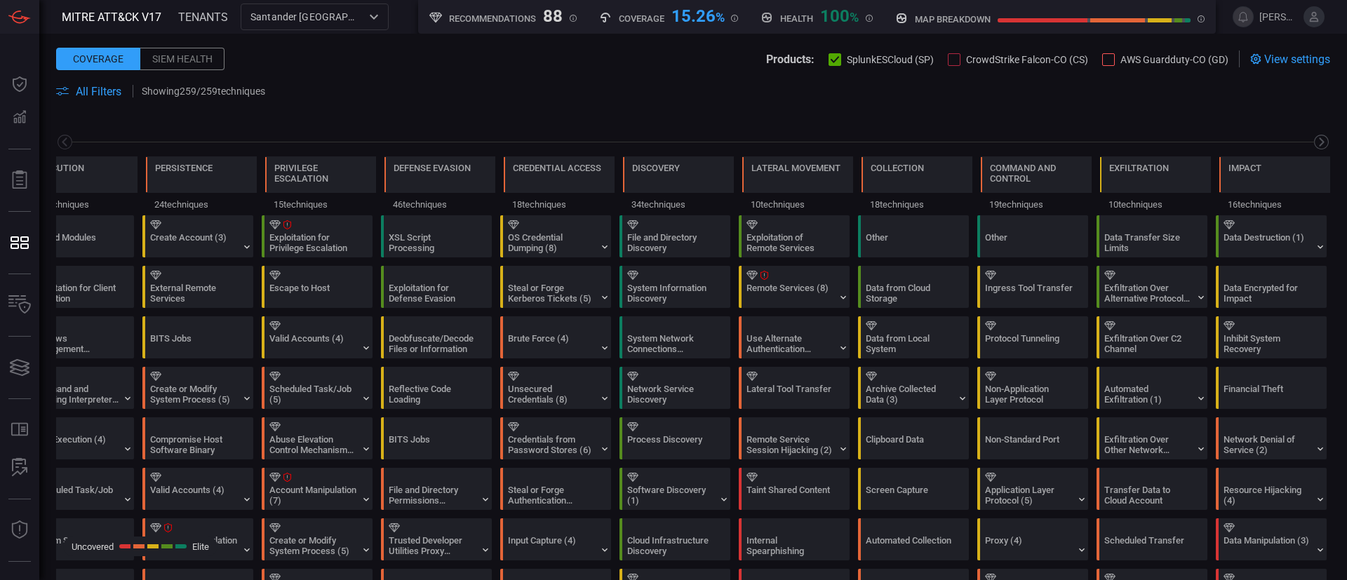
click at [997, 135] on icon at bounding box center [1322, 142] width 18 height 18
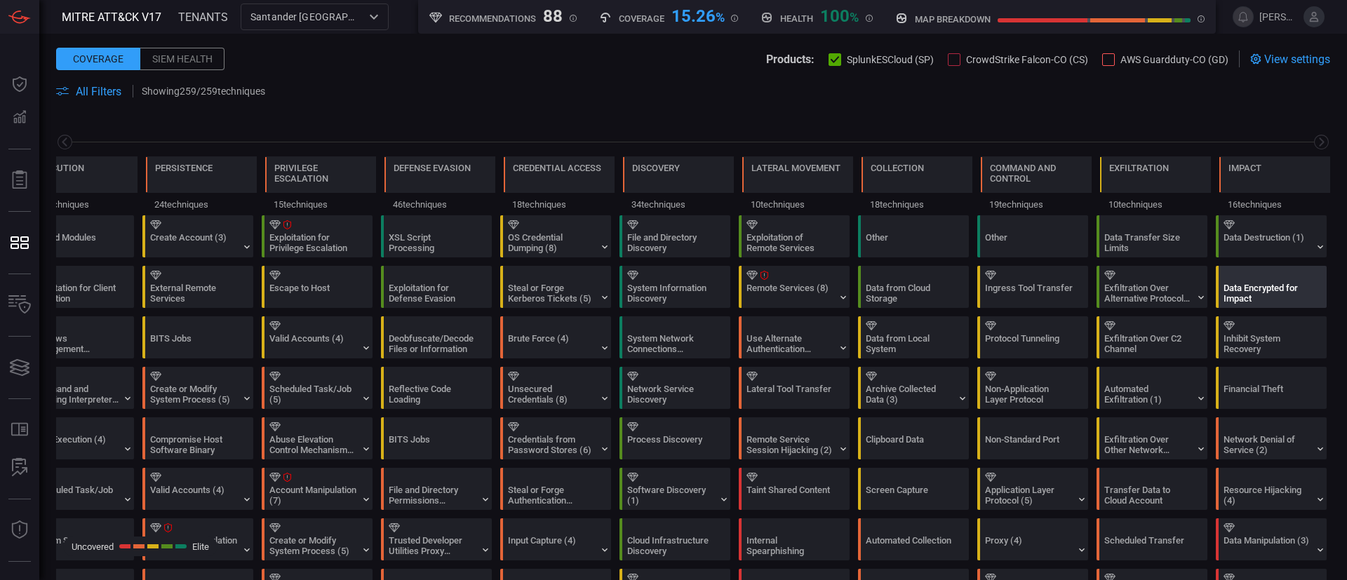
scroll to position [210, 0]
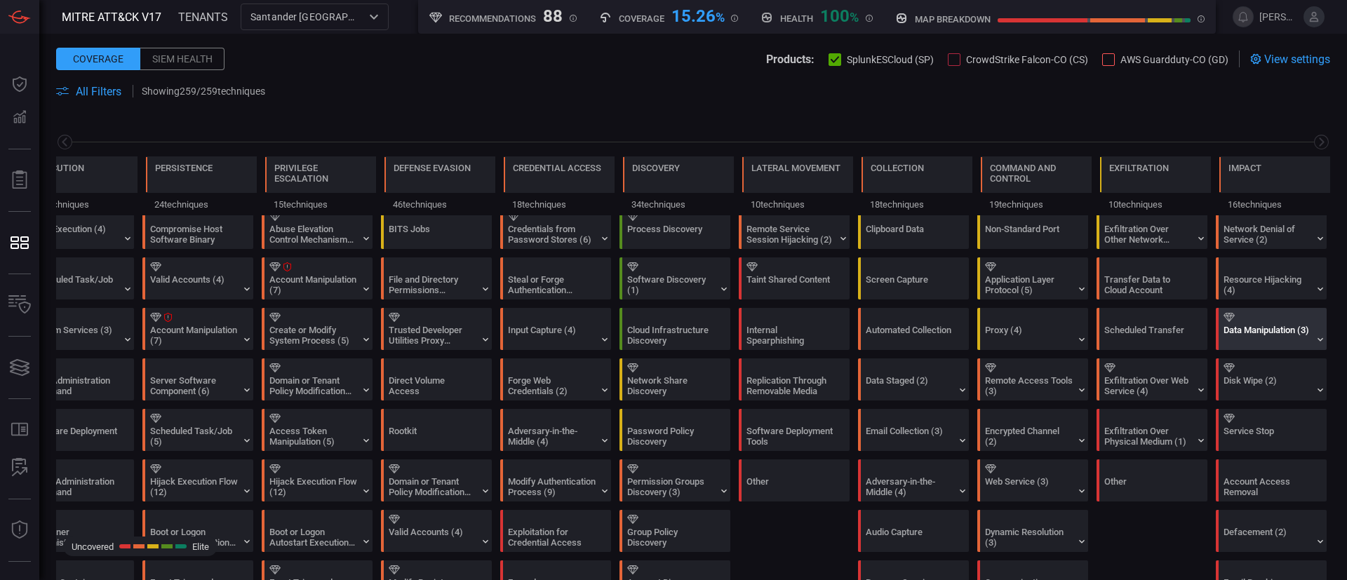
click at [997, 332] on div "Data Manipulation (3)" at bounding box center [1267, 335] width 88 height 21
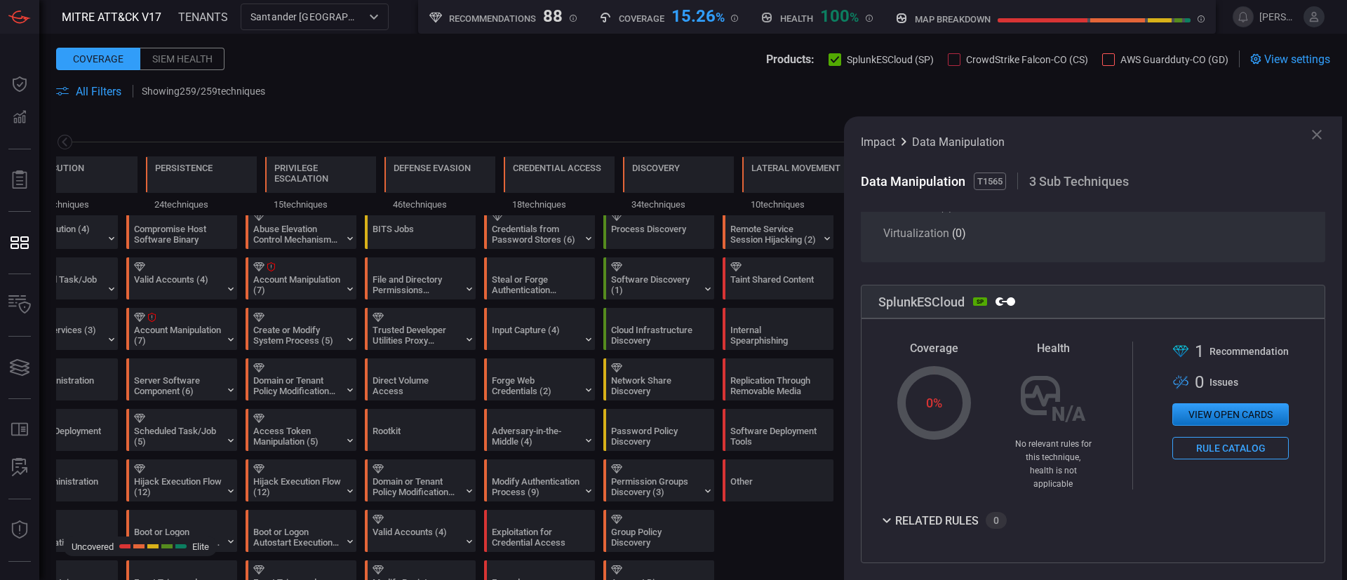
scroll to position [0, 0]
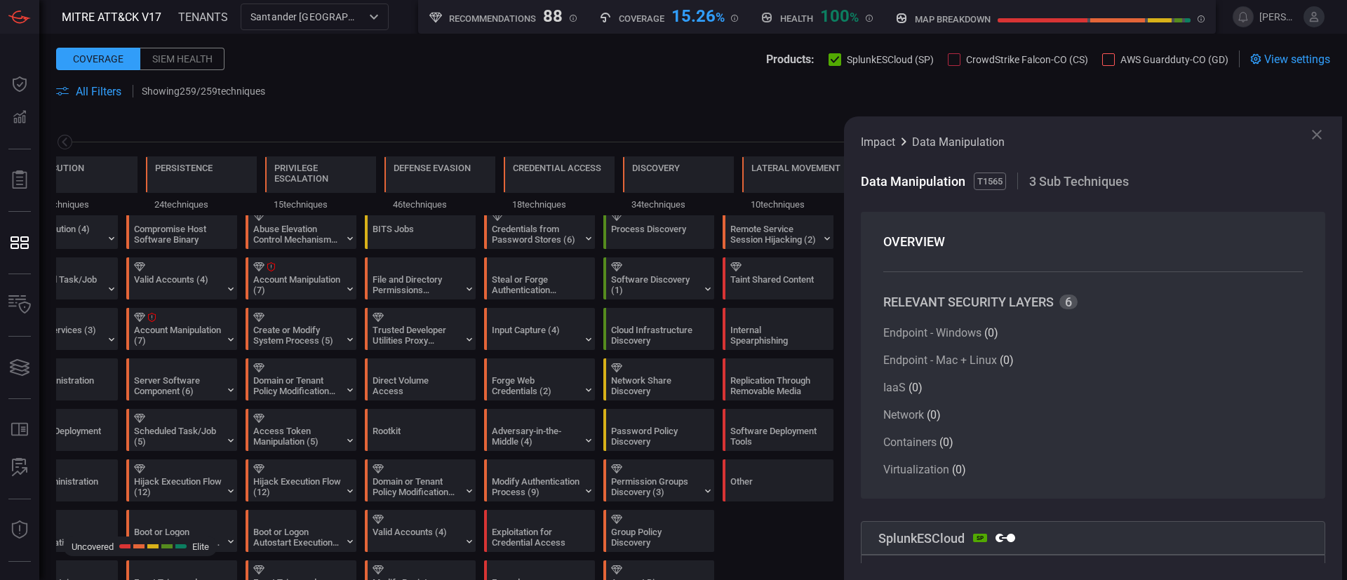
click at [997, 136] on icon at bounding box center [1316, 134] width 17 height 17
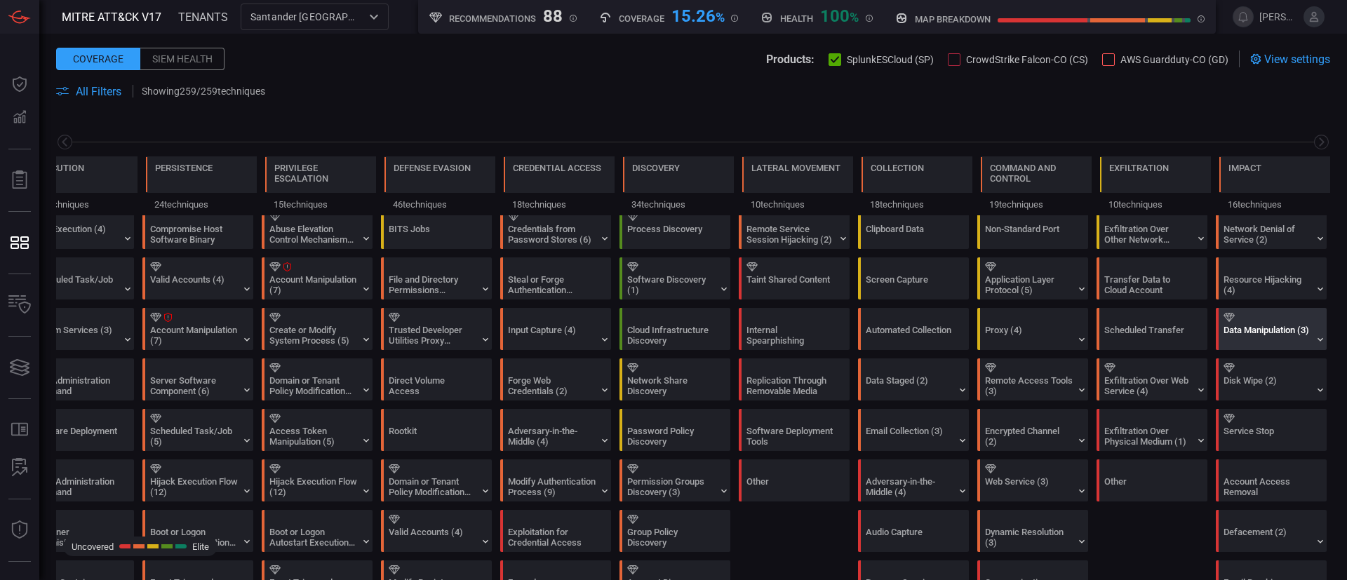
click at [997, 332] on div "Data Manipulation (3)" at bounding box center [1274, 329] width 111 height 41
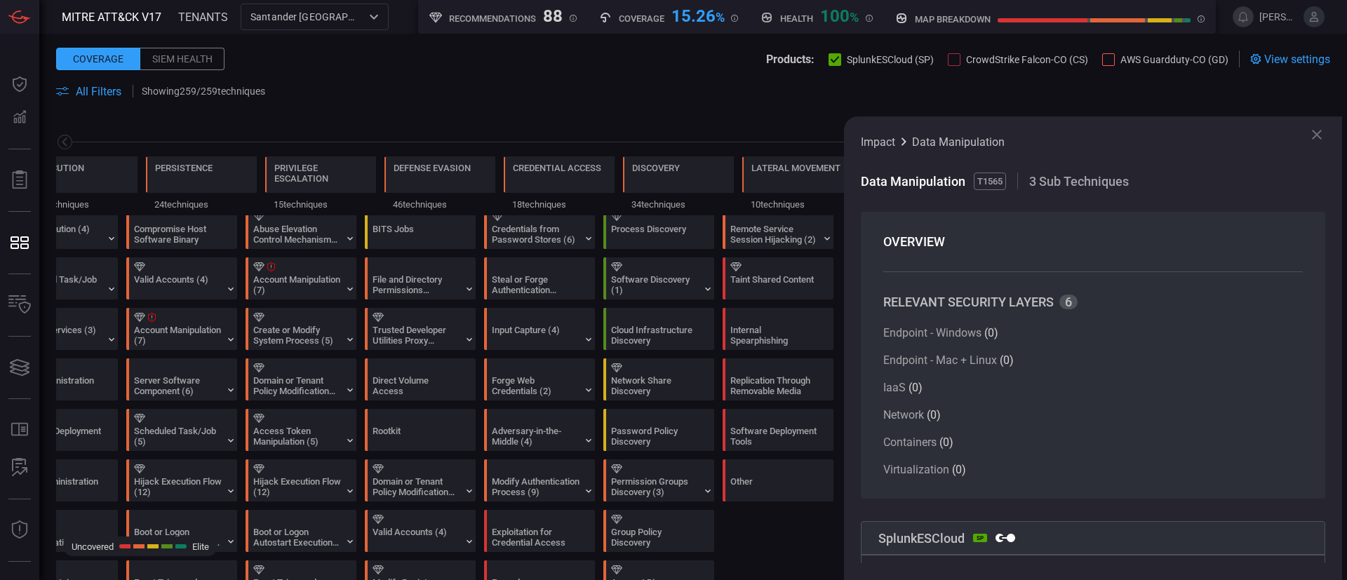
click at [997, 174] on span "3 Sub Techniques" at bounding box center [1079, 181] width 100 height 15
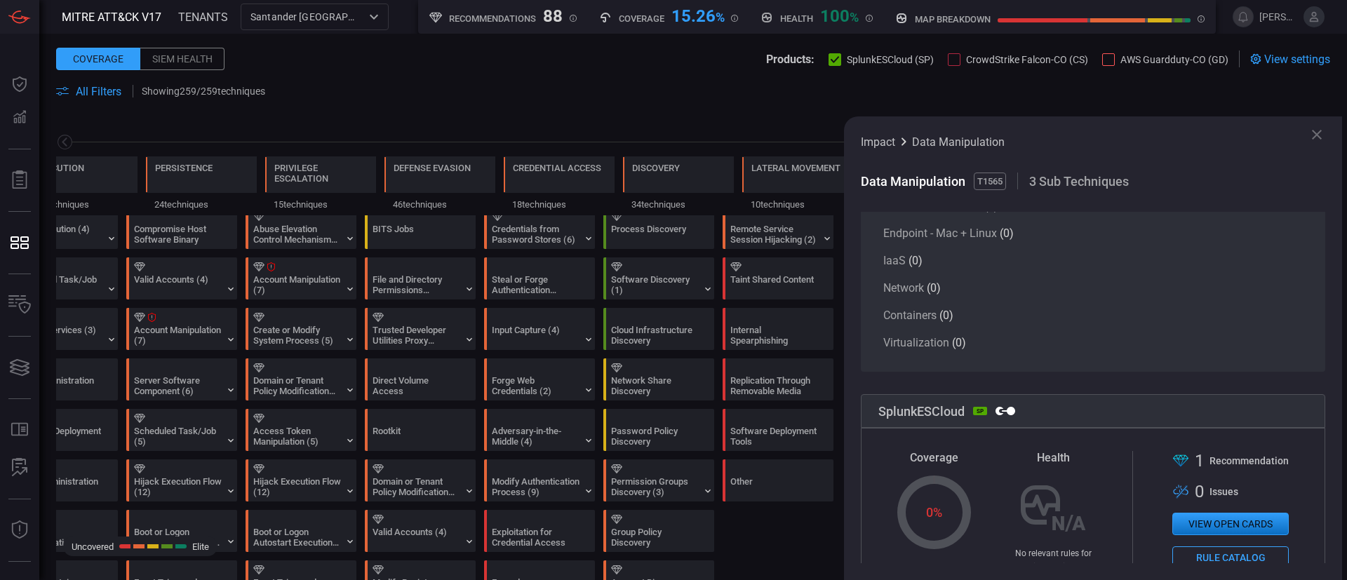
scroll to position [241, 0]
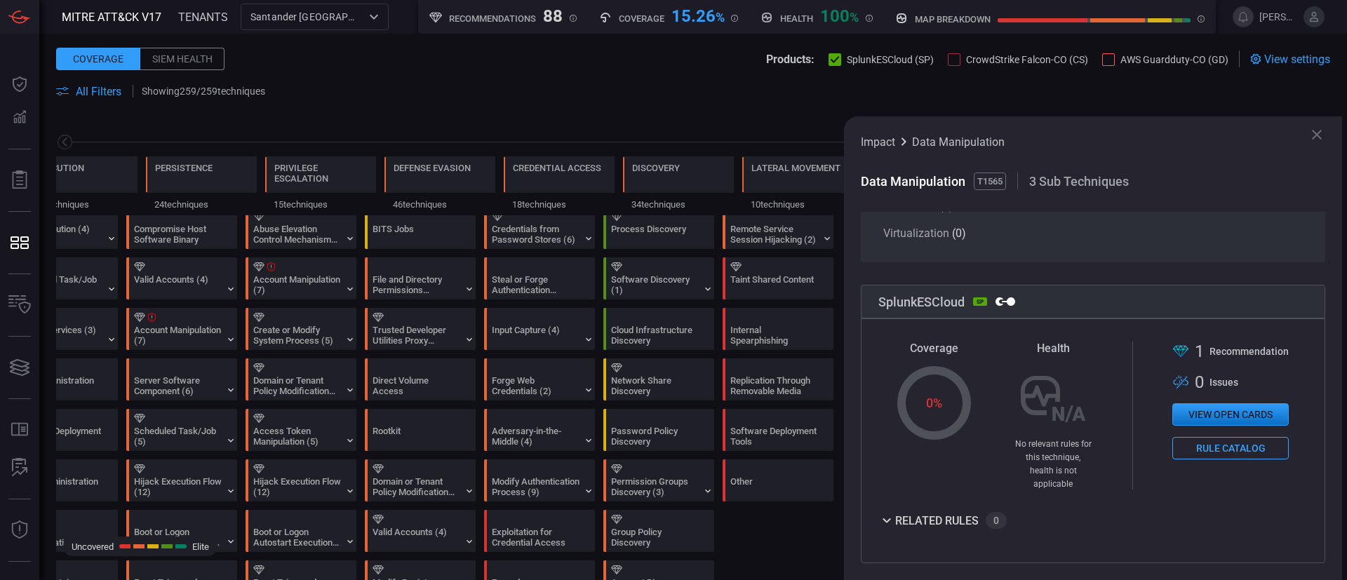
click at [997, 133] on icon at bounding box center [1317, 135] width 10 height 10
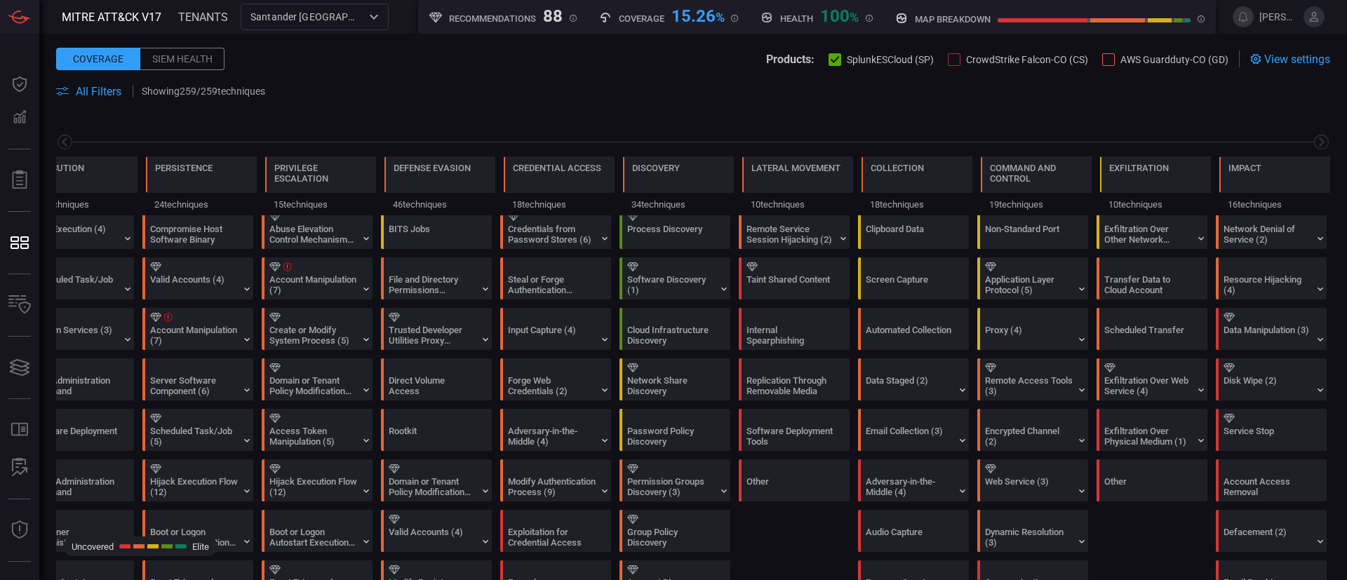
click at [660, 100] on span at bounding box center [693, 108] width 1274 height 17
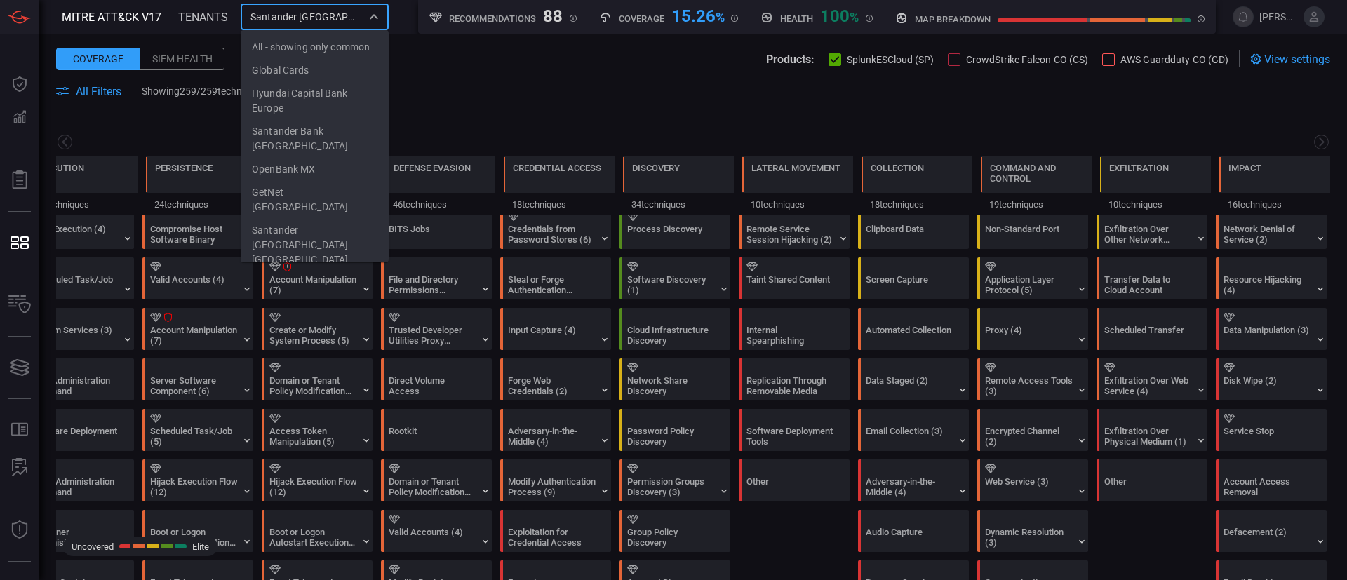
click at [340, 13] on input "Santander [GEOGRAPHIC_DATA]" at bounding box center [303, 17] width 116 height 18
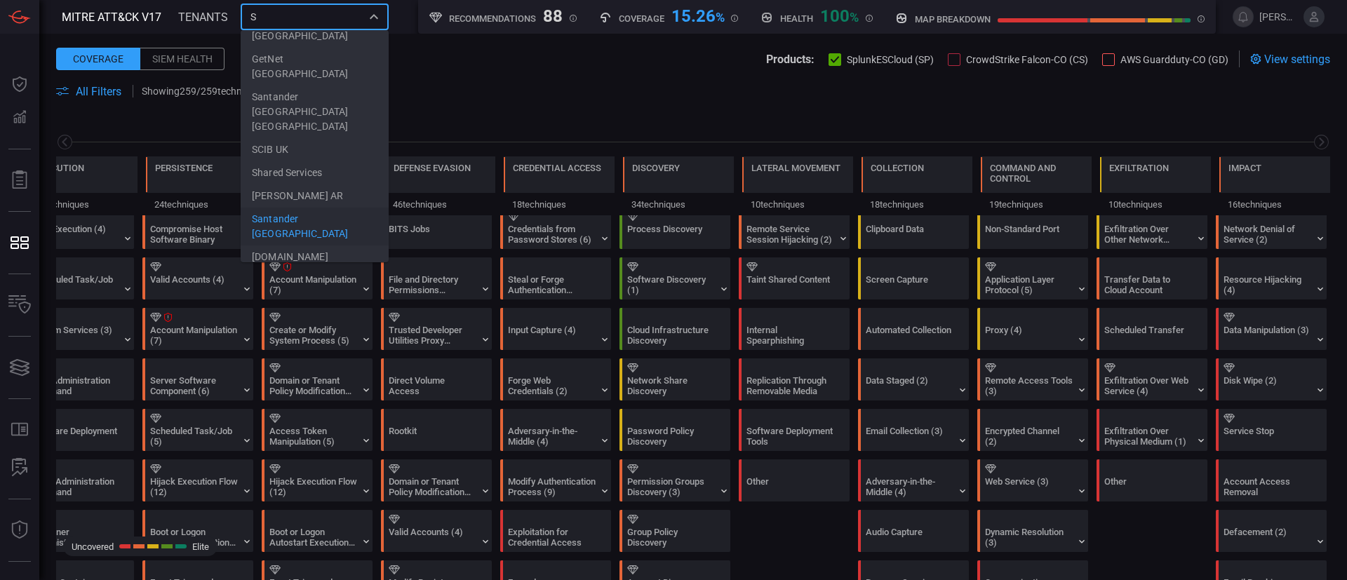
scroll to position [0, 0]
click at [341, 49] on li "Santander US SBNA" at bounding box center [315, 47] width 148 height 23
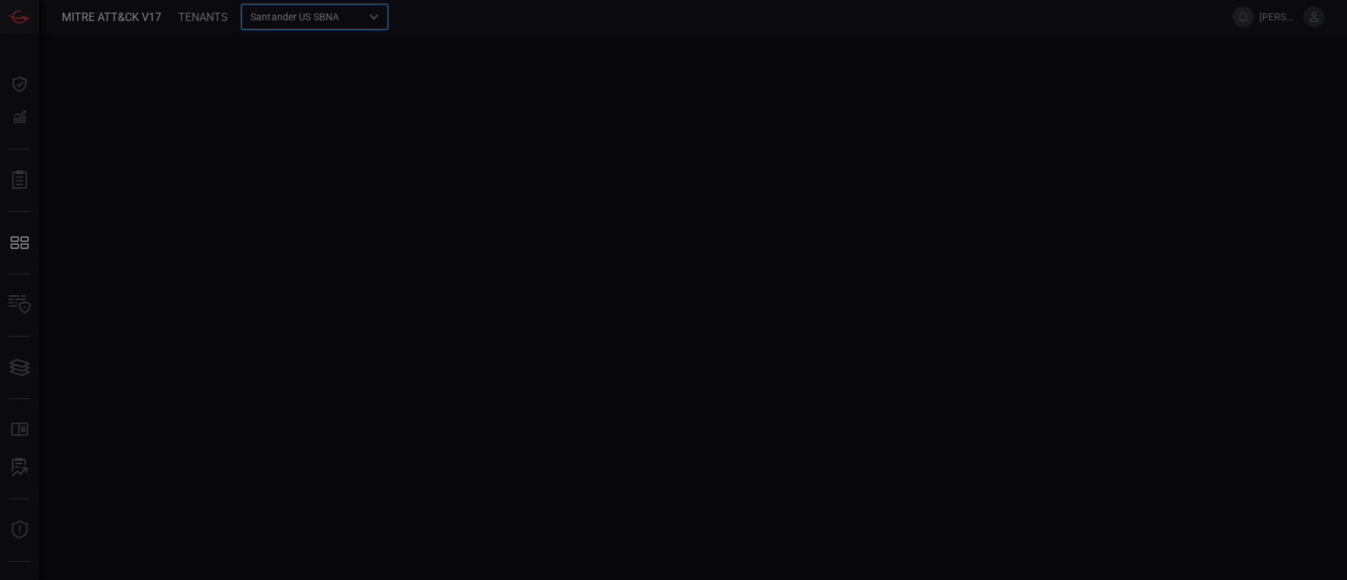
type input "Santander US SBNA"
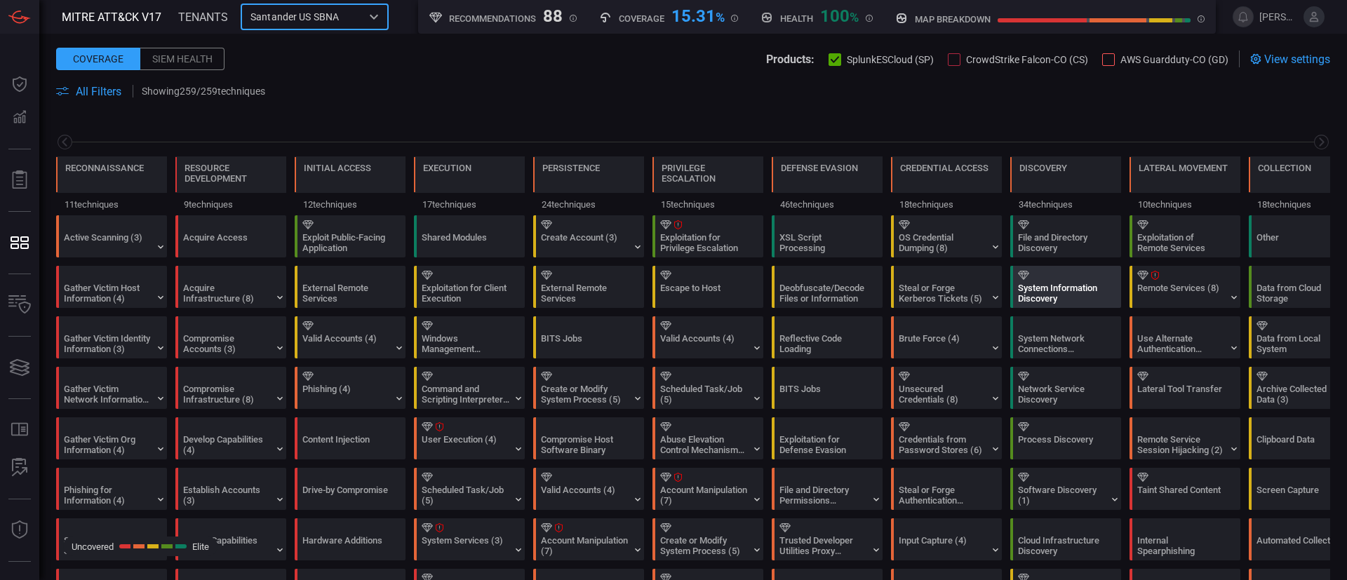
scroll to position [0, 184]
